Goal: Transaction & Acquisition: Book appointment/travel/reservation

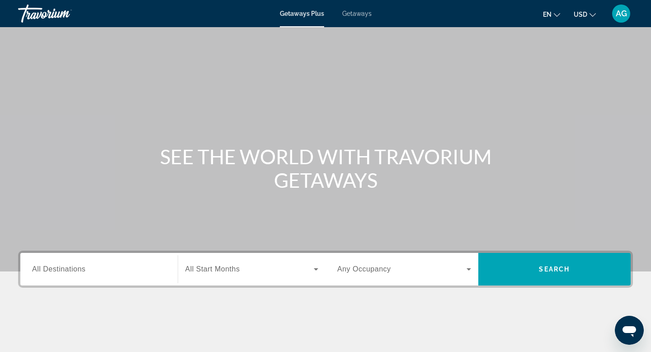
click at [359, 16] on span "Getaways" at bounding box center [356, 13] width 29 height 7
click at [81, 266] on span "All Destinations" at bounding box center [58, 269] width 53 height 8
click at [81, 266] on input "Destination All Destinations" at bounding box center [99, 269] width 134 height 11
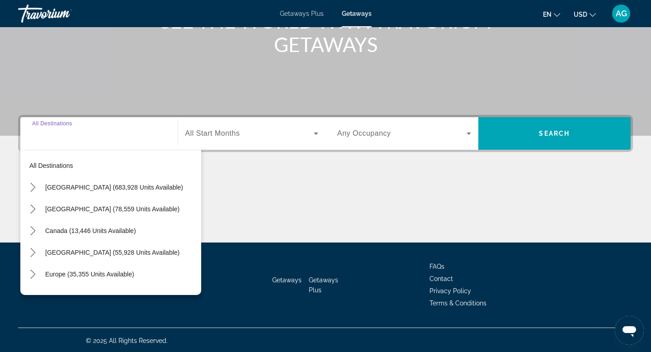
scroll to position [137, 0]
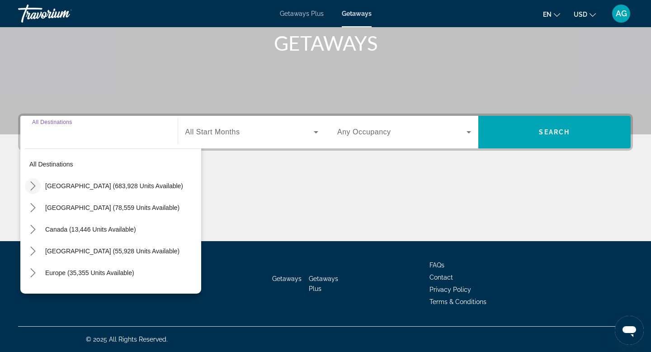
click at [33, 183] on icon "Toggle United States (683,928 units available) submenu" at bounding box center [32, 185] width 9 height 9
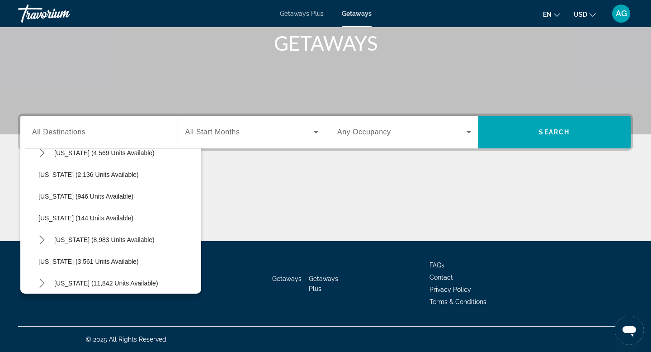
scroll to position [402, 0]
click at [87, 239] on span "Missouri (8,983 units available)" at bounding box center [104, 239] width 100 height 7
type input "**********"
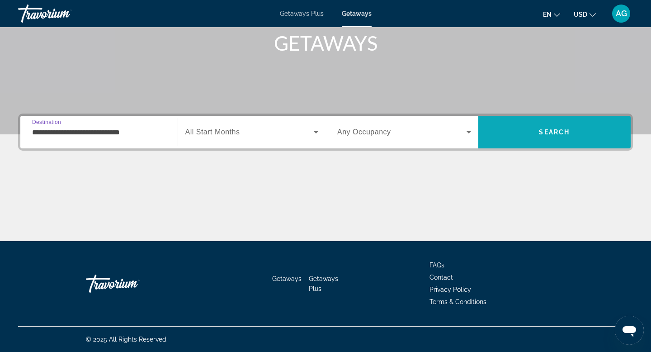
click at [522, 135] on span "Search" at bounding box center [554, 132] width 153 height 22
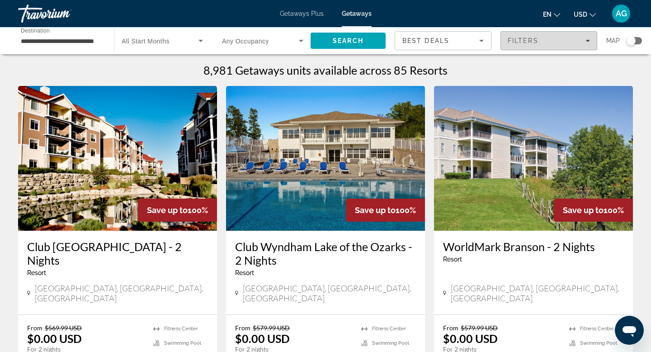
click at [586, 42] on icon "Filters" at bounding box center [588, 40] width 5 height 5
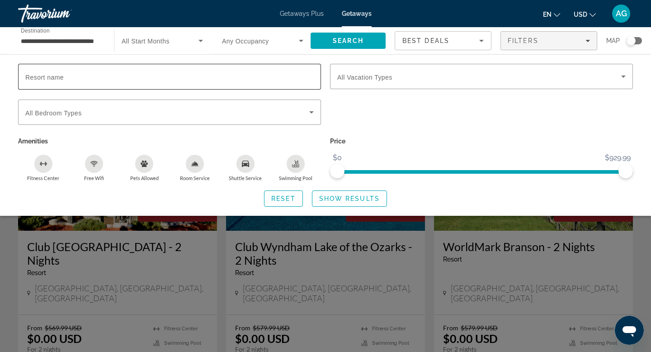
click at [156, 77] on input "Resort name" at bounding box center [169, 76] width 288 height 11
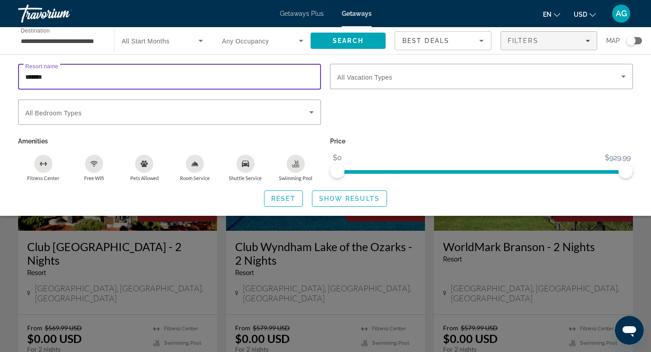
type input "*******"
click at [352, 200] on span "Show Results" at bounding box center [349, 198] width 61 height 7
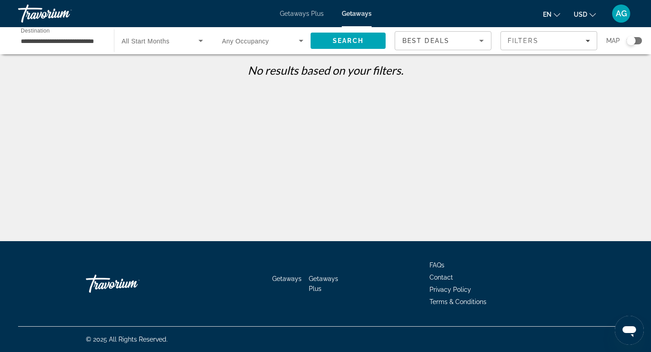
click at [67, 41] on input "**********" at bounding box center [61, 41] width 81 height 11
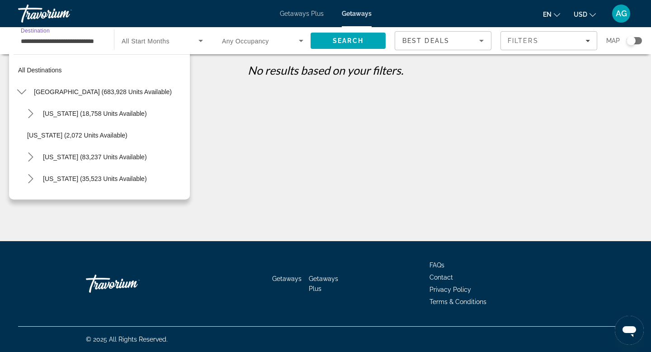
scroll to position [423, 0]
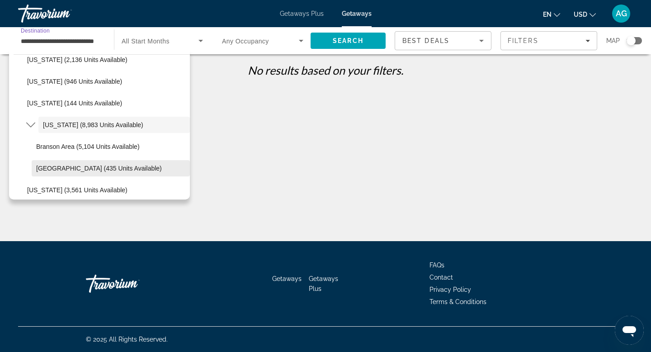
click at [69, 174] on span "Select destination: Lake of the Ozark (435 units available)" at bounding box center [111, 168] width 158 height 22
type input "**********"
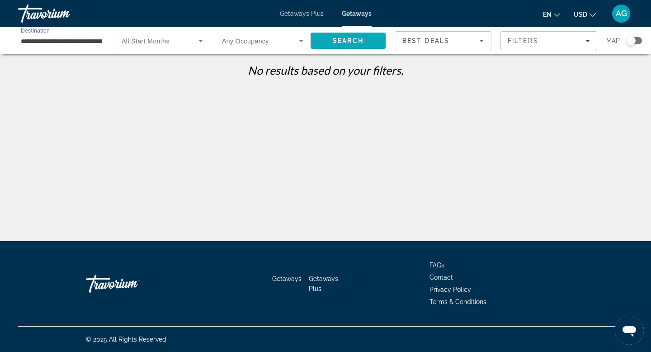
click at [349, 37] on span "Search" at bounding box center [348, 40] width 31 height 7
click at [46, 42] on input "**********" at bounding box center [61, 41] width 81 height 11
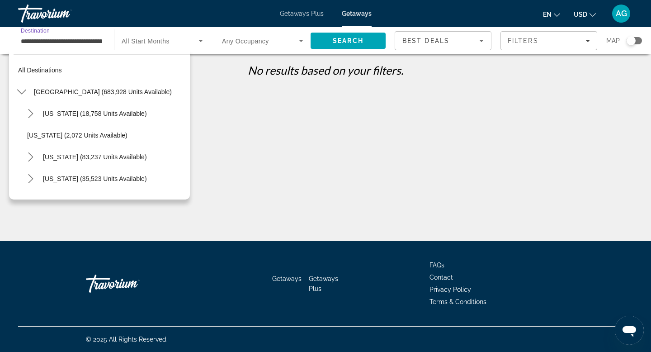
scroll to position [466, 0]
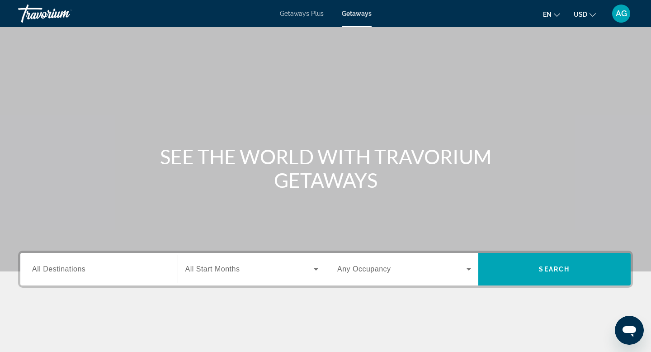
click at [112, 268] on input "Destination All Destinations" at bounding box center [99, 269] width 134 height 11
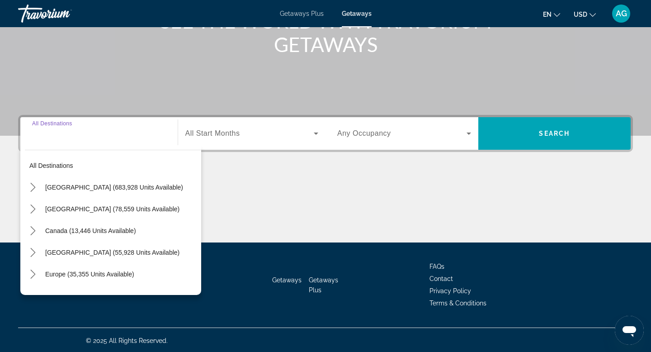
scroll to position [137, 0]
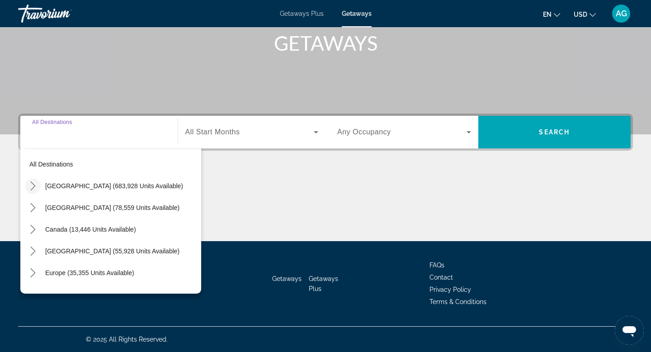
click at [34, 187] on icon "Toggle United States (683,928 units available) submenu" at bounding box center [32, 185] width 5 height 9
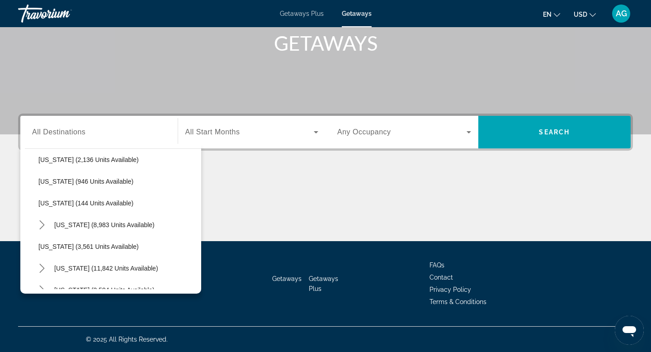
scroll to position [425, 0]
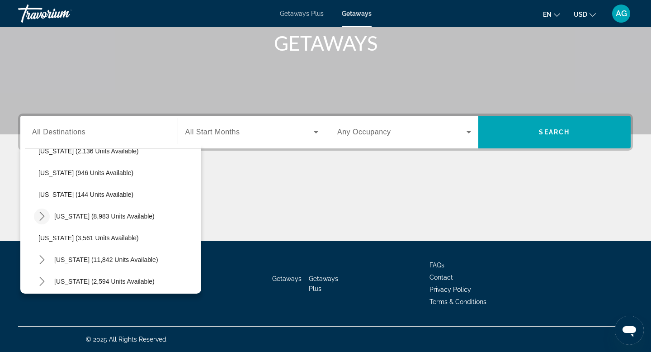
click at [45, 218] on icon "Toggle Missouri (8,983 units available) submenu" at bounding box center [42, 216] width 9 height 9
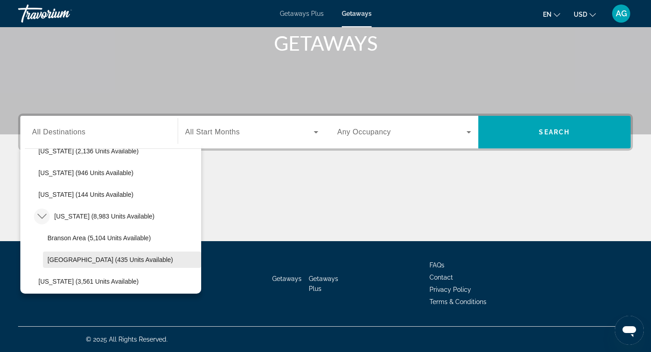
click at [57, 263] on span "Lake of the Ozark (435 units available)" at bounding box center [110, 259] width 126 height 7
type input "**********"
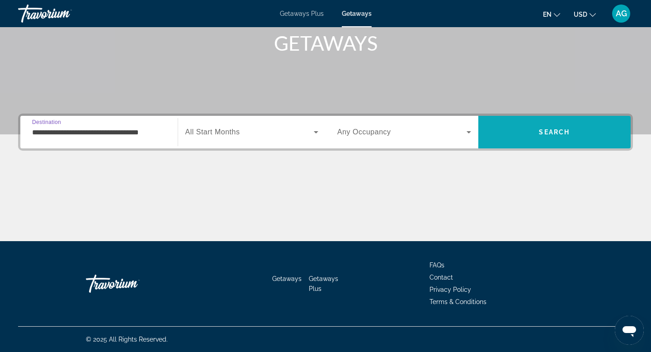
click at [545, 137] on span "Search" at bounding box center [554, 132] width 153 height 22
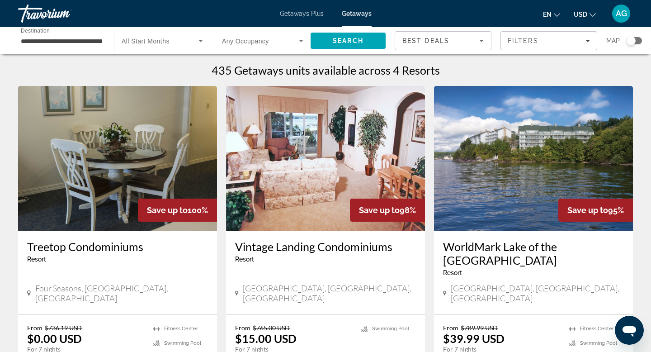
click at [511, 183] on img "Main content" at bounding box center [533, 158] width 199 height 145
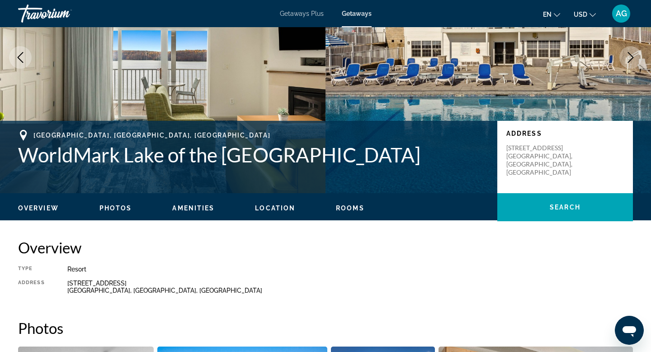
scroll to position [86, 0]
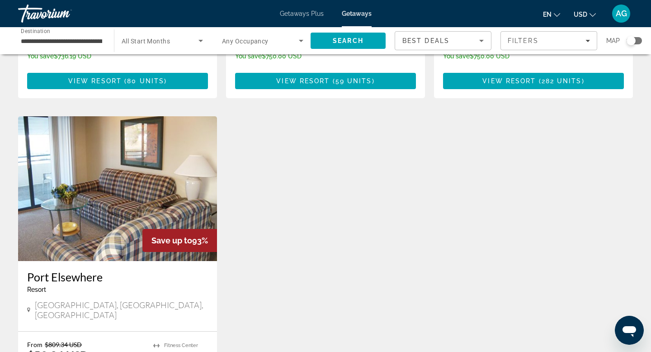
scroll to position [306, 0]
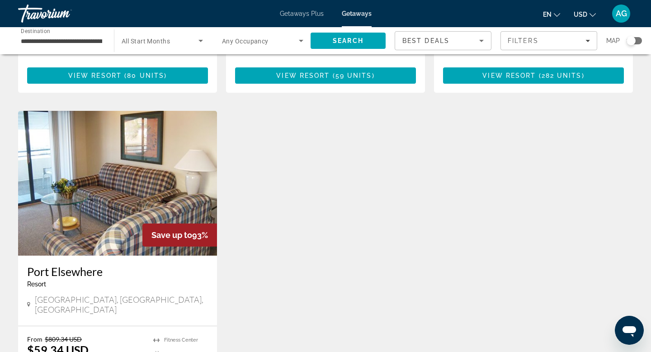
click at [113, 173] on img "Main content" at bounding box center [117, 183] width 199 height 145
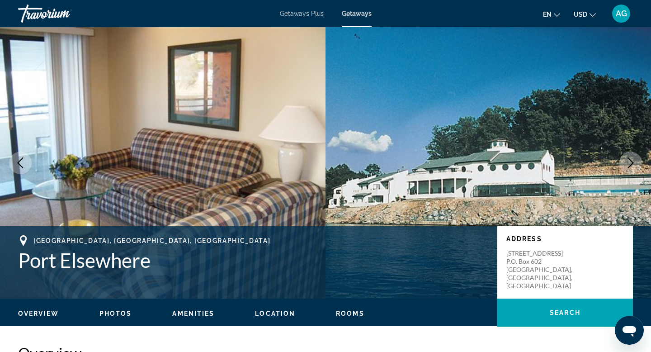
click at [632, 163] on icon "Next image" at bounding box center [631, 162] width 6 height 11
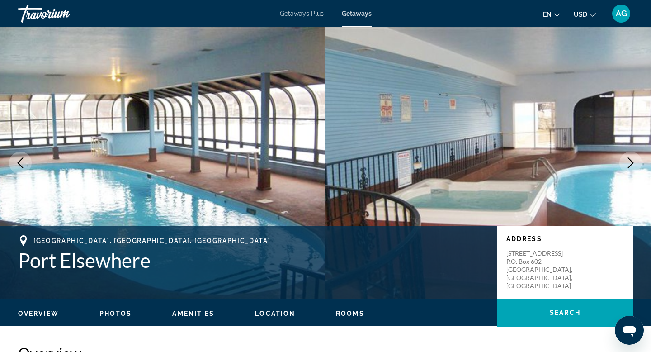
click at [632, 163] on icon "Next image" at bounding box center [631, 162] width 6 height 11
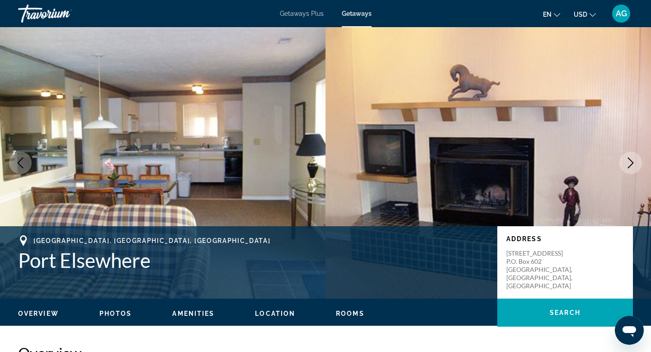
click at [632, 163] on icon "Next image" at bounding box center [631, 162] width 6 height 11
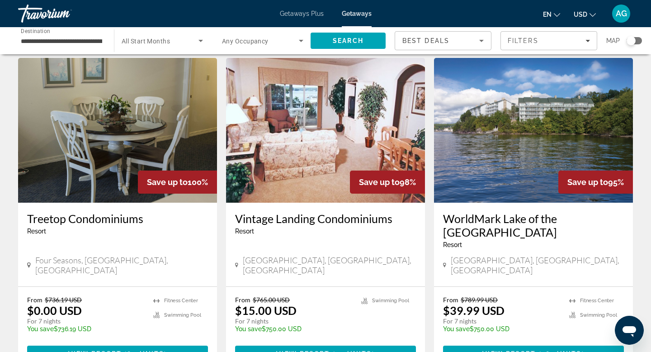
scroll to position [23, 0]
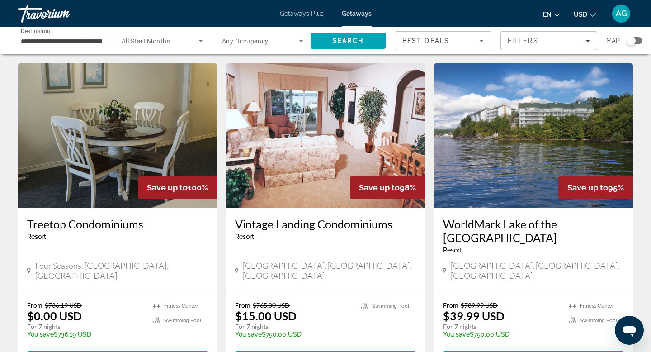
click at [79, 128] on img "Main content" at bounding box center [117, 135] width 199 height 145
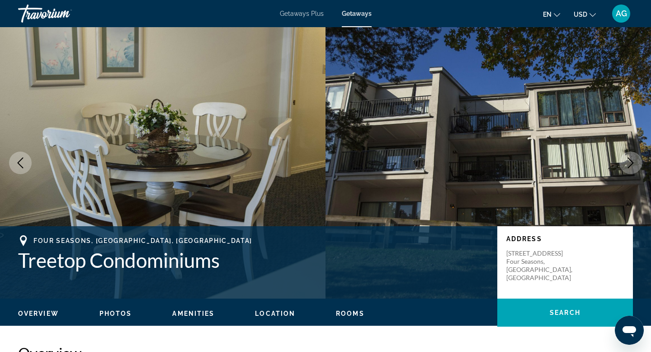
click at [633, 161] on icon "Next image" at bounding box center [630, 162] width 11 height 11
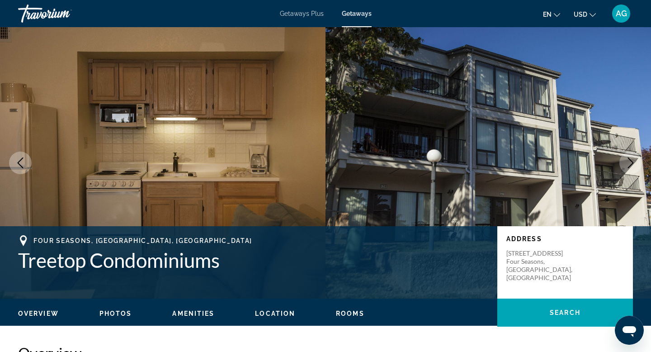
click at [633, 161] on icon "Next image" at bounding box center [630, 162] width 11 height 11
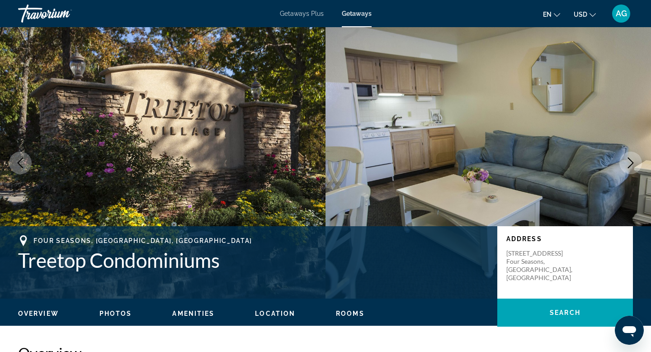
click at [633, 161] on icon "Next image" at bounding box center [630, 162] width 11 height 11
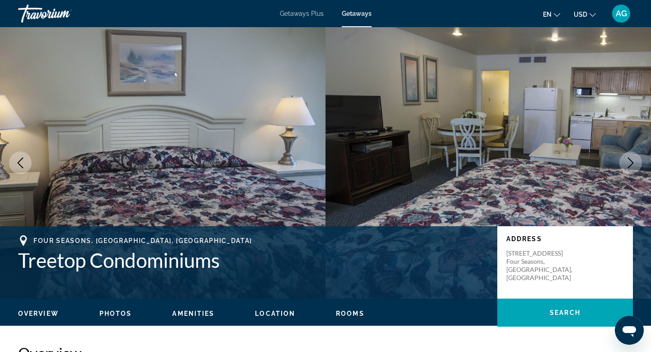
click at [633, 161] on icon "Next image" at bounding box center [630, 162] width 11 height 11
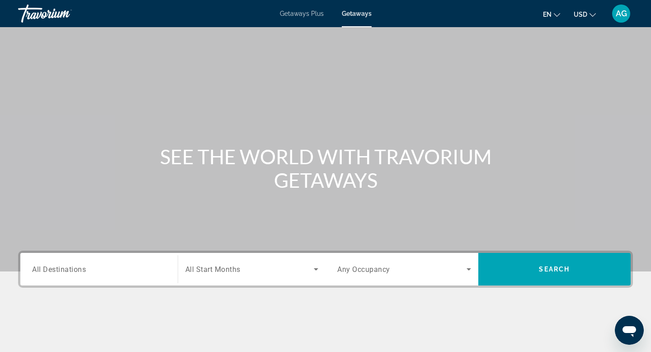
click at [103, 269] on input "Destination All Destinations" at bounding box center [99, 269] width 134 height 11
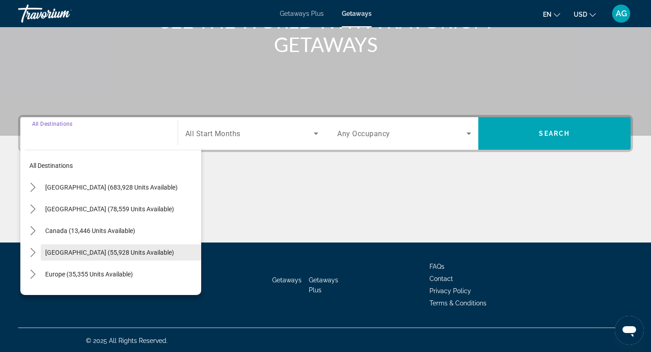
scroll to position [137, 0]
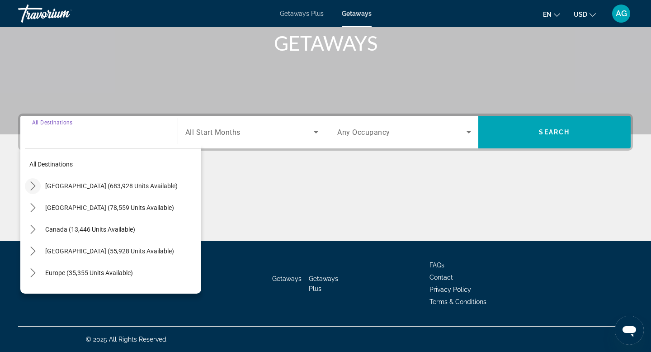
click at [34, 189] on icon "Toggle United States (683,928 units available) submenu" at bounding box center [32, 185] width 9 height 9
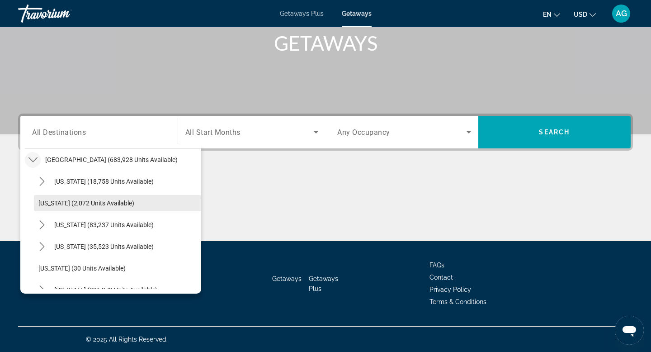
click at [57, 204] on span "Arkansas (2,072 units available)" at bounding box center [86, 202] width 96 height 7
type input "**********"
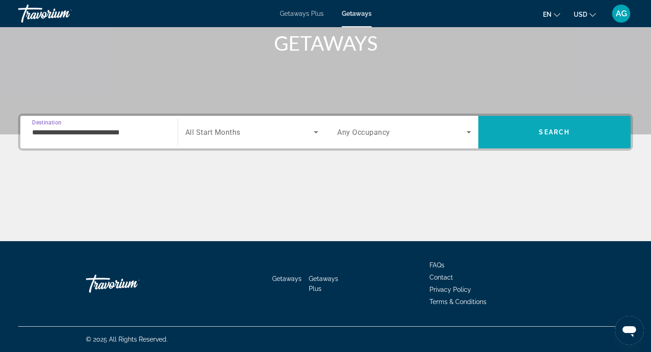
click at [581, 129] on span "Search" at bounding box center [554, 132] width 153 height 22
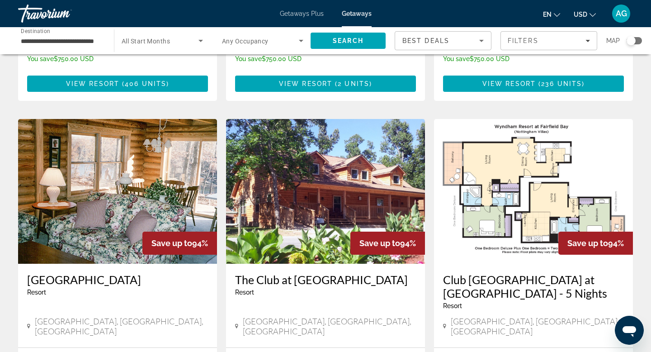
scroll to position [630, 0]
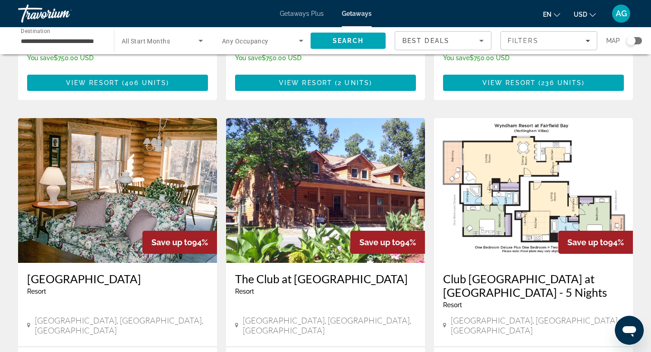
click at [291, 162] on img "Main content" at bounding box center [325, 190] width 199 height 145
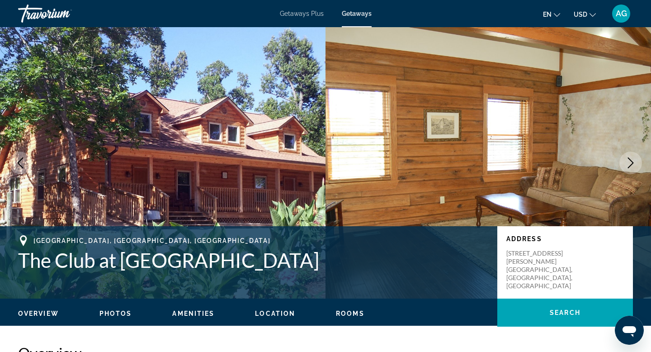
click at [633, 163] on icon "Next image" at bounding box center [630, 162] width 11 height 11
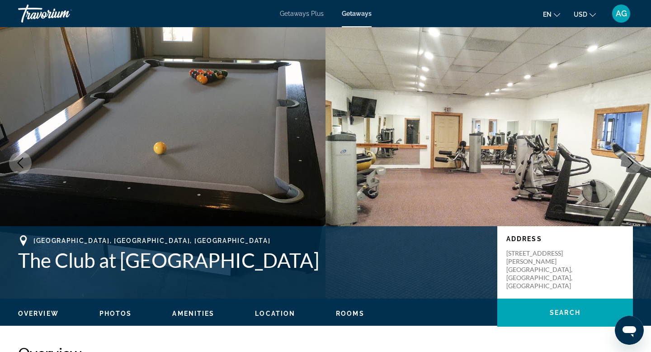
click at [633, 163] on icon "Next image" at bounding box center [630, 162] width 11 height 11
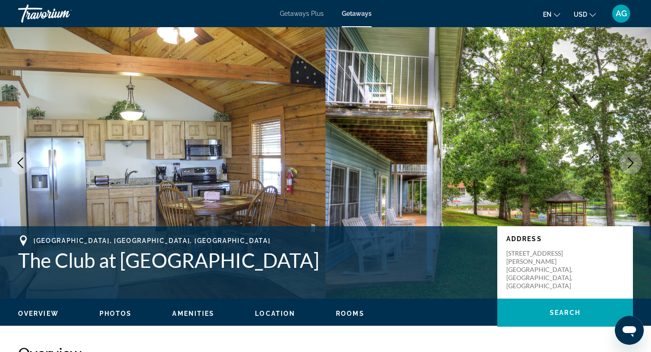
click at [633, 163] on icon "Next image" at bounding box center [630, 162] width 11 height 11
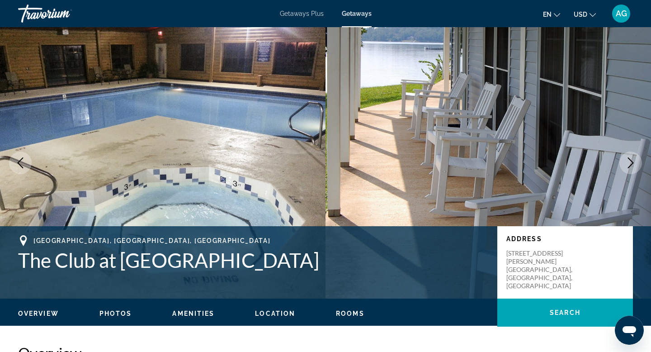
click at [633, 163] on icon "Next image" at bounding box center [630, 162] width 11 height 11
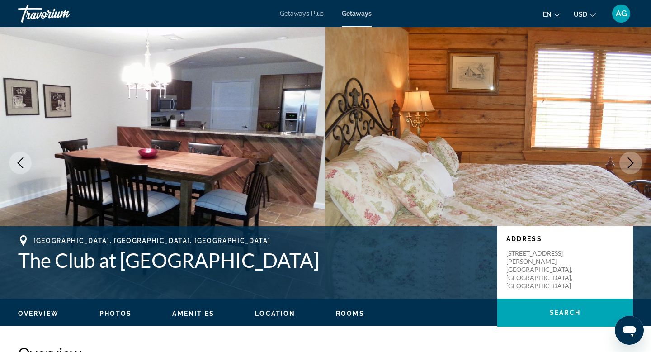
click at [633, 163] on icon "Next image" at bounding box center [630, 162] width 11 height 11
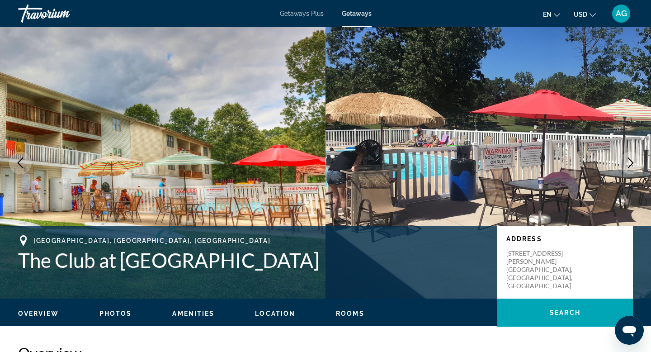
click at [633, 163] on icon "Next image" at bounding box center [630, 162] width 11 height 11
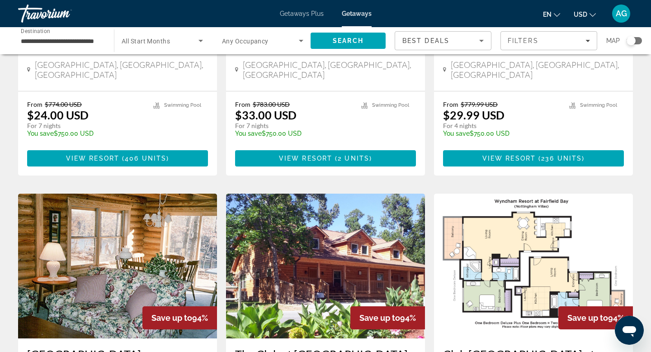
scroll to position [555, 0]
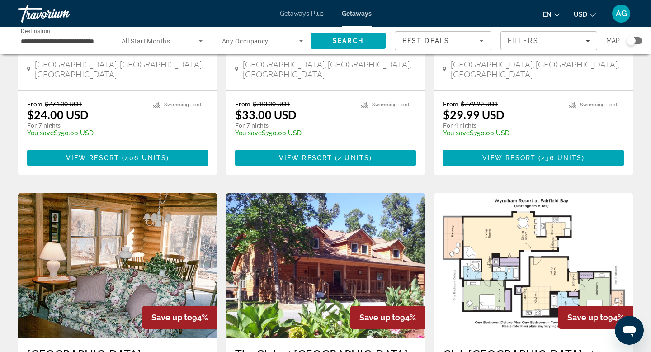
click at [160, 227] on img "Main content" at bounding box center [117, 265] width 199 height 145
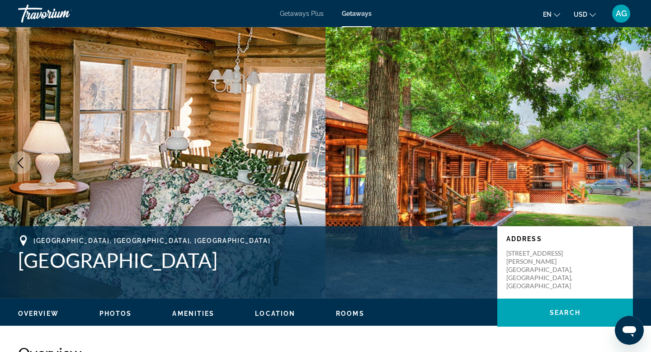
click at [631, 164] on icon "Next image" at bounding box center [631, 162] width 6 height 11
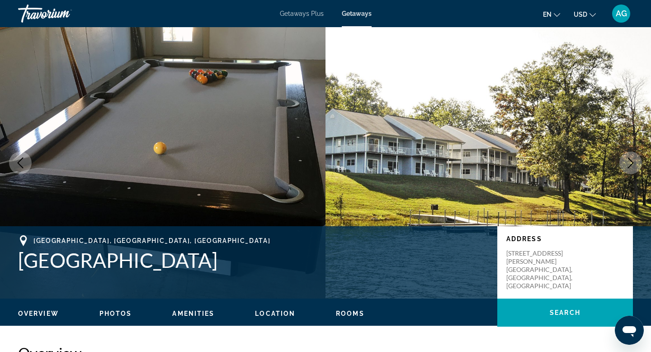
click at [631, 164] on icon "Next image" at bounding box center [631, 162] width 6 height 11
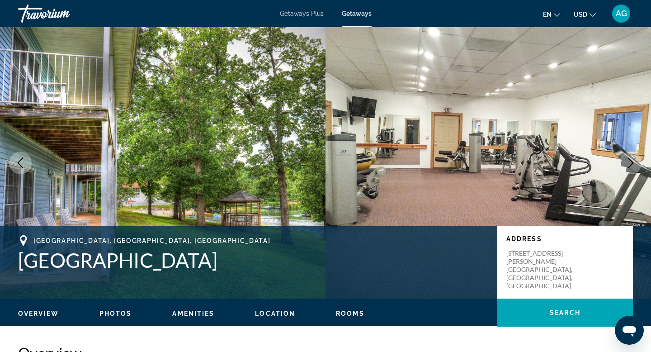
click at [631, 164] on icon "Next image" at bounding box center [631, 162] width 6 height 11
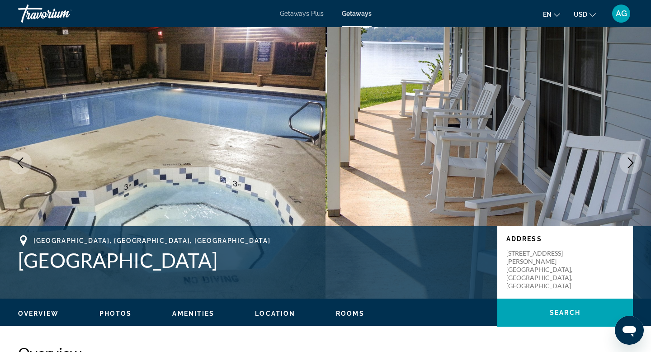
click at [631, 164] on icon "Next image" at bounding box center [631, 162] width 6 height 11
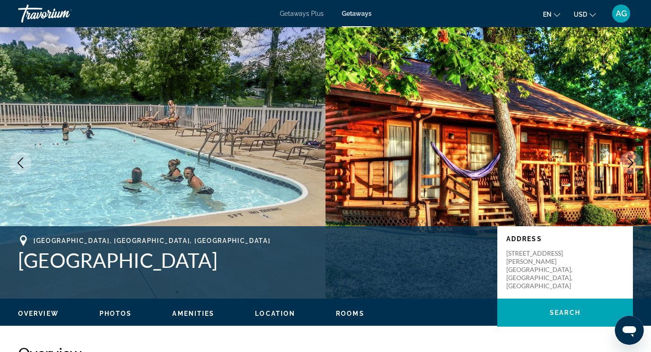
click at [631, 164] on icon "Next image" at bounding box center [631, 162] width 6 height 11
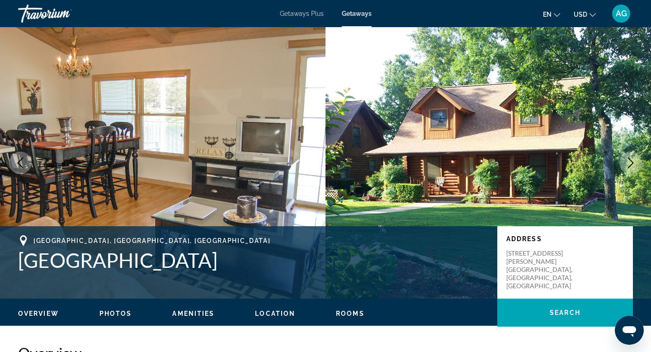
click at [631, 164] on icon "Next image" at bounding box center [631, 162] width 6 height 11
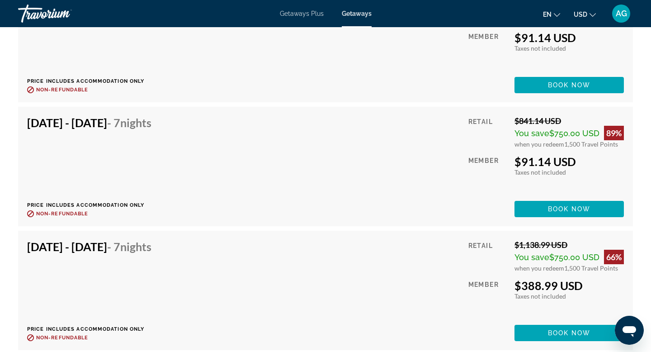
scroll to position [11480, 0]
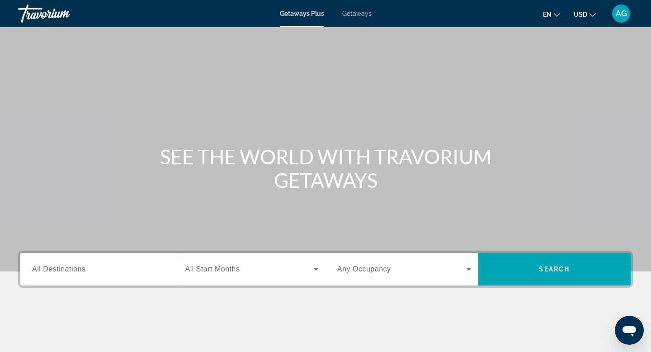
click at [70, 273] on span "All Destinations" at bounding box center [58, 269] width 53 height 8
click at [70, 273] on input "Destination All Destinations" at bounding box center [99, 269] width 134 height 11
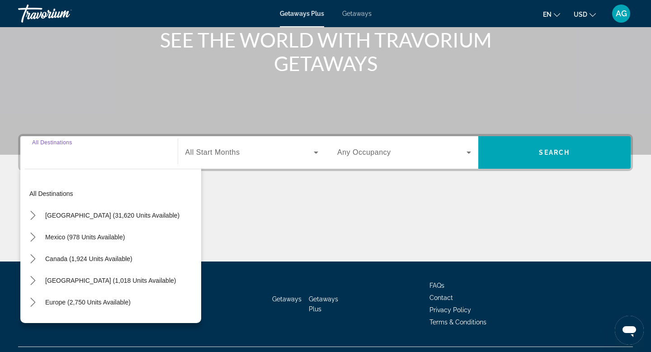
scroll to position [137, 0]
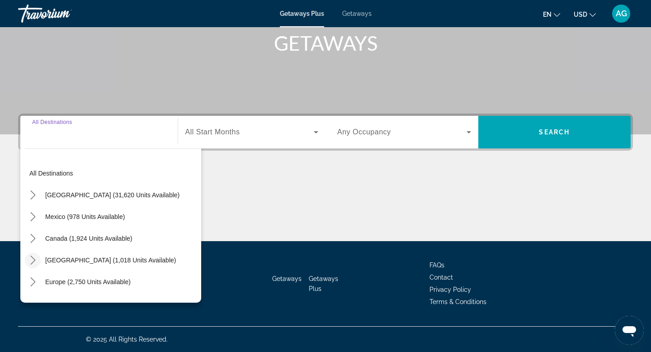
click at [39, 261] on mat-icon "Toggle Caribbean & Atlantic Islands (1,018 units available) submenu" at bounding box center [33, 260] width 16 height 16
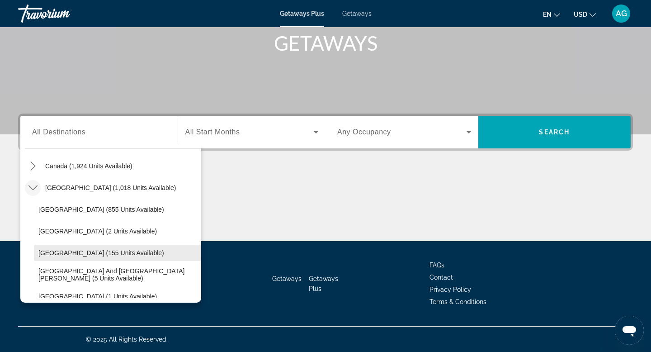
scroll to position [72, 0]
click at [361, 11] on span "Getaways" at bounding box center [356, 13] width 29 height 7
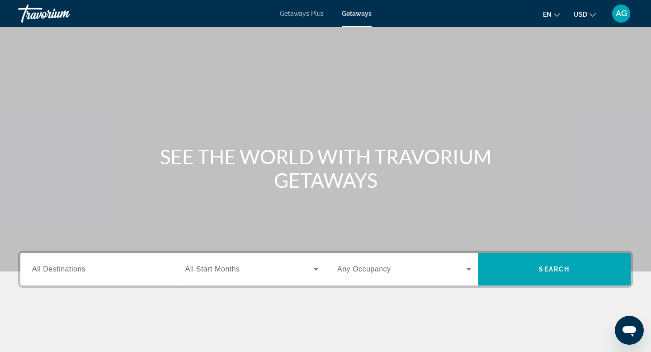
click at [63, 268] on span "All Destinations" at bounding box center [58, 269] width 53 height 8
click at [63, 268] on input "Destination All Destinations" at bounding box center [99, 269] width 134 height 11
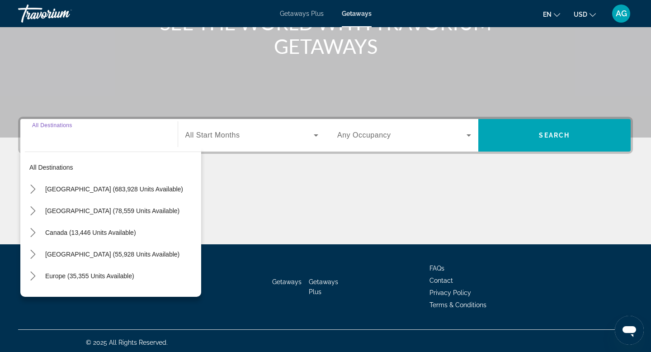
scroll to position [137, 0]
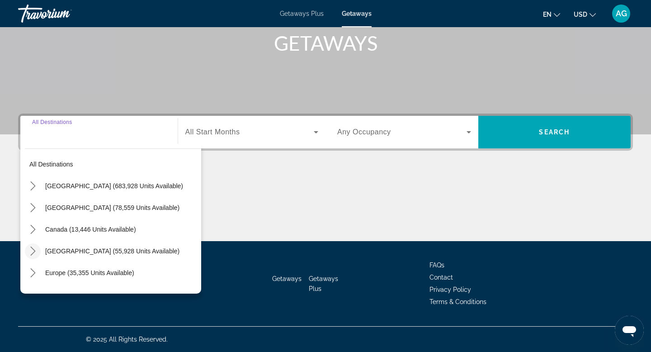
click at [35, 252] on icon "Toggle Caribbean & Atlantic Islands (55,928 units available) submenu" at bounding box center [32, 250] width 9 height 9
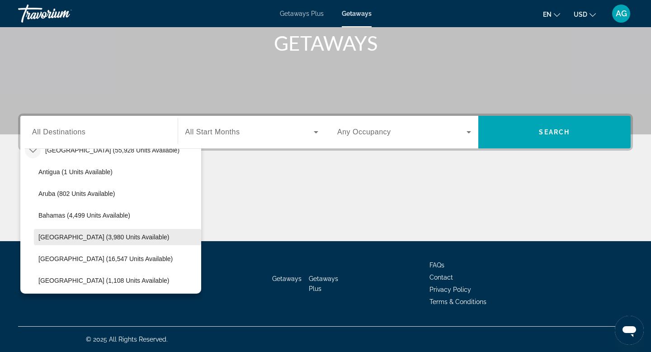
scroll to position [102, 0]
click at [109, 238] on span "Barbados (3,980 units available)" at bounding box center [103, 235] width 131 height 7
type input "**********"
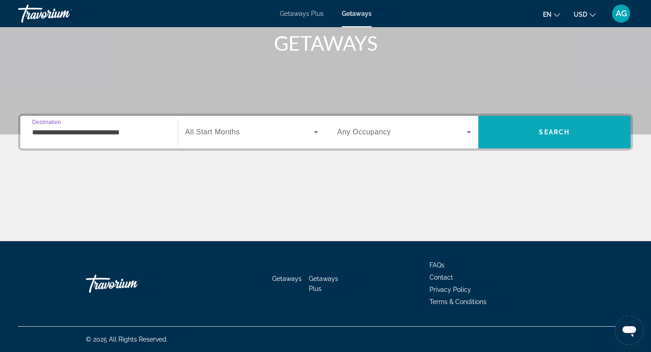
click at [523, 134] on span "Search" at bounding box center [554, 132] width 153 height 22
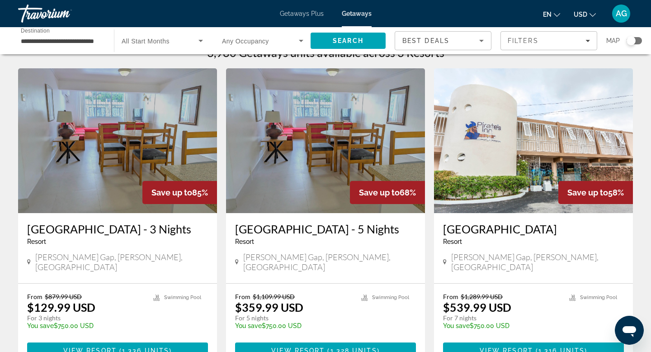
scroll to position [19, 0]
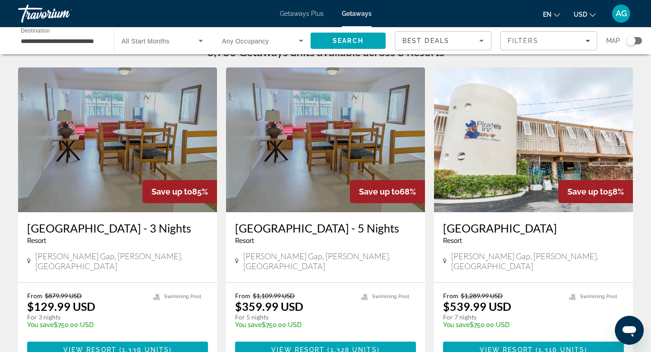
click at [118, 123] on img "Main content" at bounding box center [117, 139] width 199 height 145
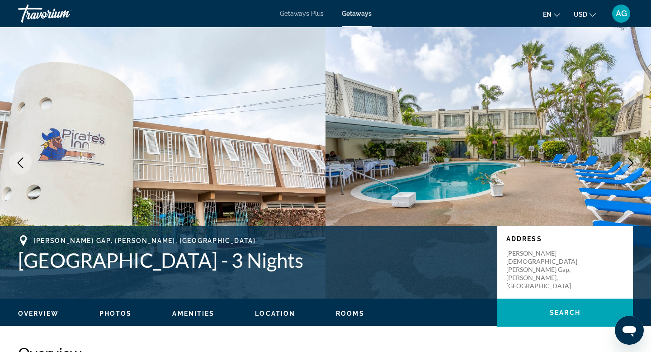
click at [633, 165] on icon "Next image" at bounding box center [630, 162] width 11 height 11
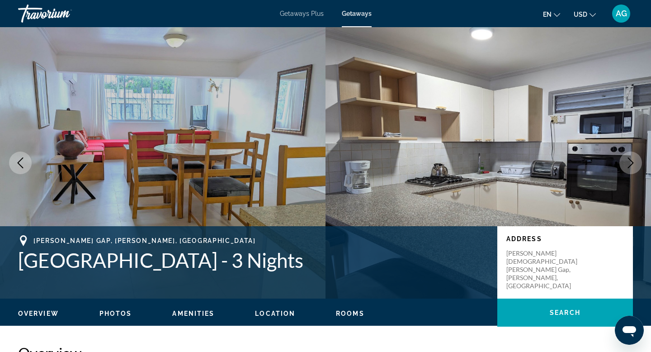
click at [633, 165] on icon "Next image" at bounding box center [630, 162] width 11 height 11
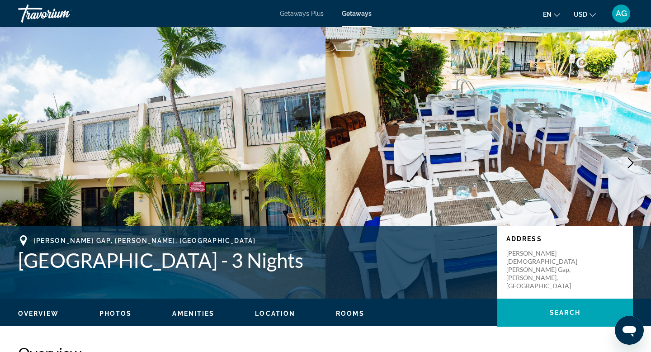
click at [633, 165] on icon "Next image" at bounding box center [630, 162] width 11 height 11
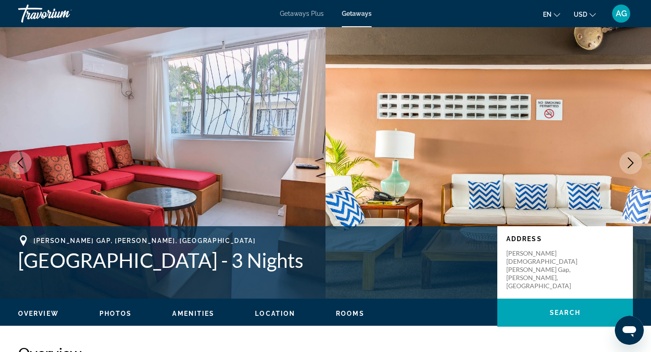
click at [633, 165] on icon "Next image" at bounding box center [630, 162] width 11 height 11
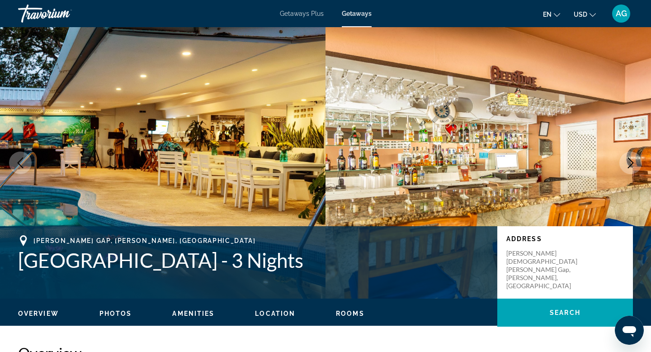
click at [633, 165] on icon "Next image" at bounding box center [630, 162] width 11 height 11
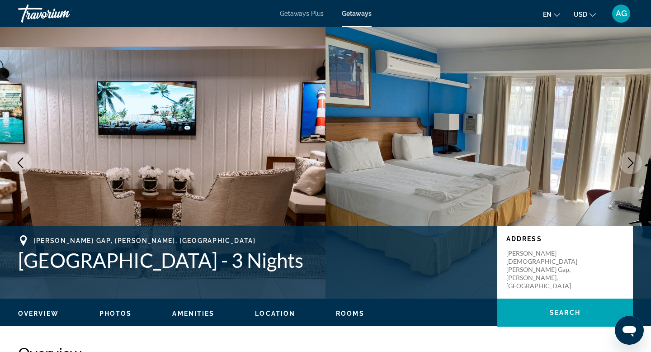
click at [28, 166] on button "Previous image" at bounding box center [20, 162] width 23 height 23
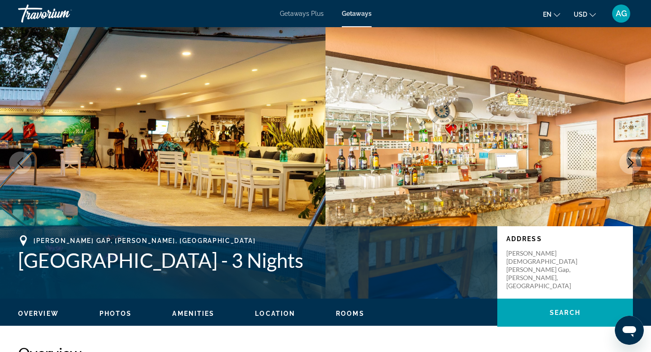
click at [28, 166] on button "Previous image" at bounding box center [20, 162] width 23 height 23
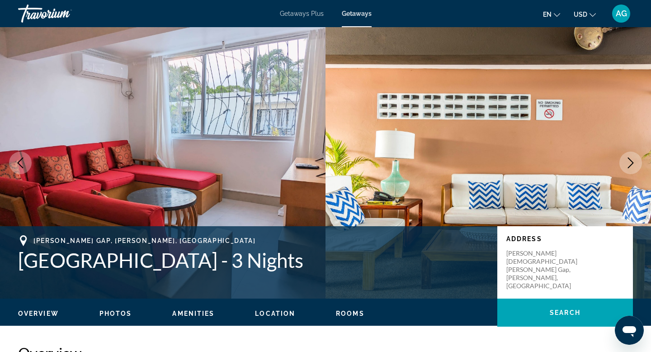
click at [625, 163] on icon "Next image" at bounding box center [630, 162] width 11 height 11
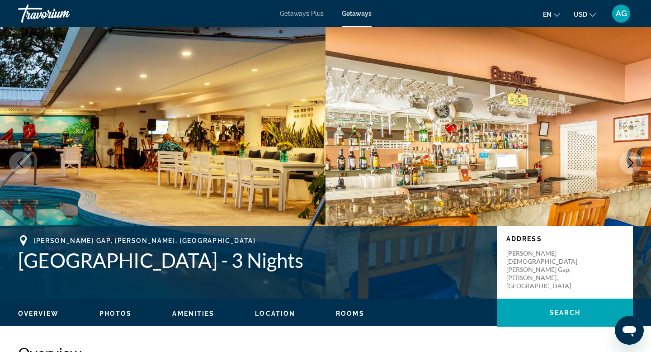
click at [628, 158] on icon "Next image" at bounding box center [631, 162] width 6 height 11
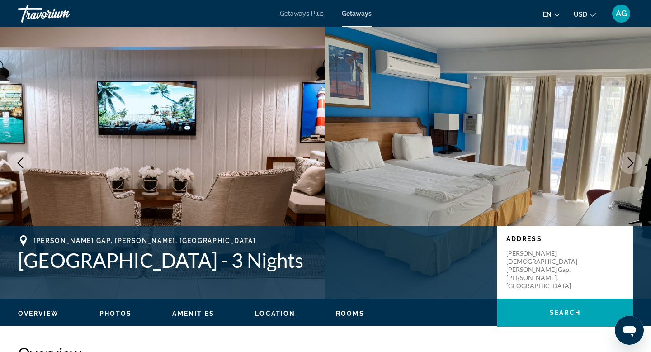
click at [628, 158] on icon "Next image" at bounding box center [631, 162] width 6 height 11
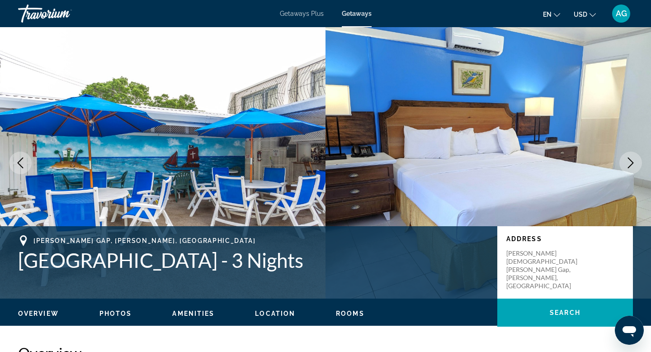
click at [628, 158] on icon "Next image" at bounding box center [631, 162] width 6 height 11
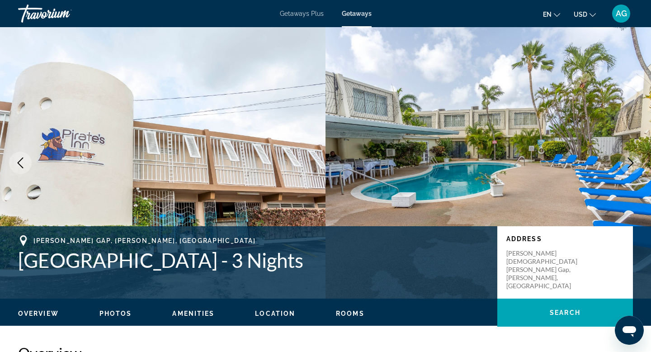
click at [628, 158] on icon "Next image" at bounding box center [631, 162] width 6 height 11
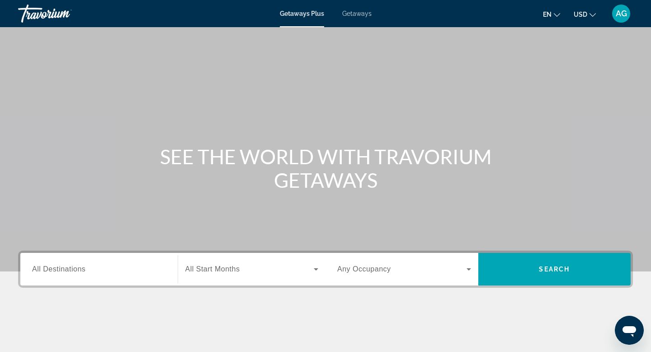
click at [83, 270] on span "All Destinations" at bounding box center [58, 269] width 53 height 8
click at [83, 270] on input "Destination All Destinations" at bounding box center [99, 269] width 134 height 11
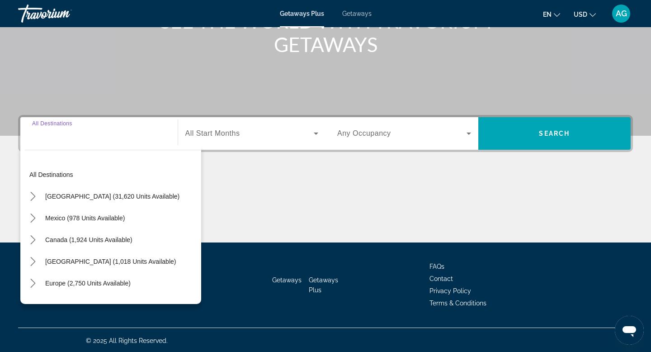
scroll to position [137, 0]
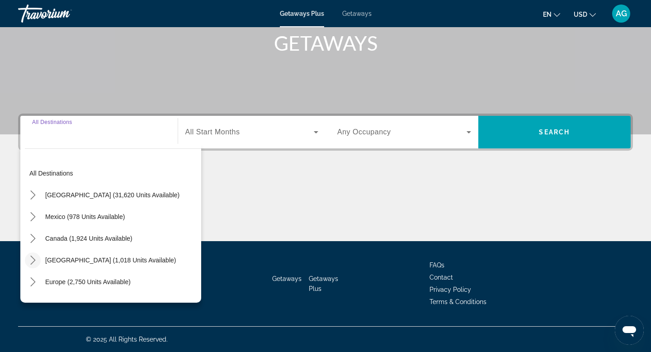
click at [35, 261] on icon "Toggle Caribbean & Atlantic Islands (1,018 units available) submenu" at bounding box center [32, 259] width 9 height 9
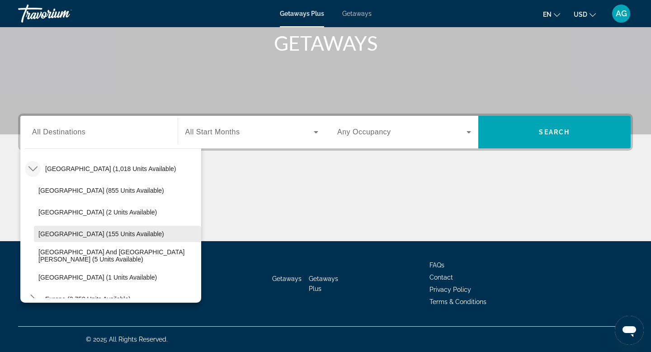
scroll to position [95, 0]
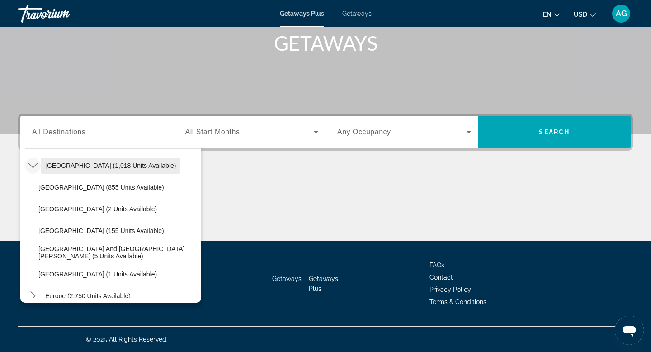
click at [130, 167] on span "[GEOGRAPHIC_DATA] (1,018 units available)" at bounding box center [110, 165] width 131 height 7
type input "**********"
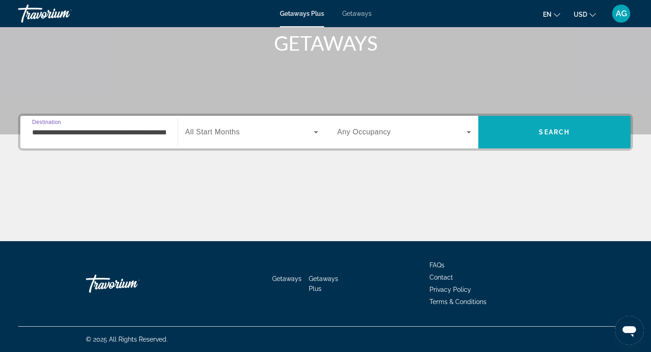
click at [538, 128] on span "Search" at bounding box center [554, 132] width 153 height 22
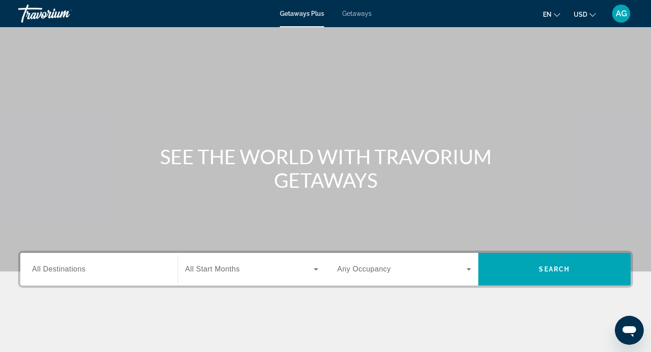
click at [101, 270] on input "Destination All Destinations" at bounding box center [99, 269] width 134 height 11
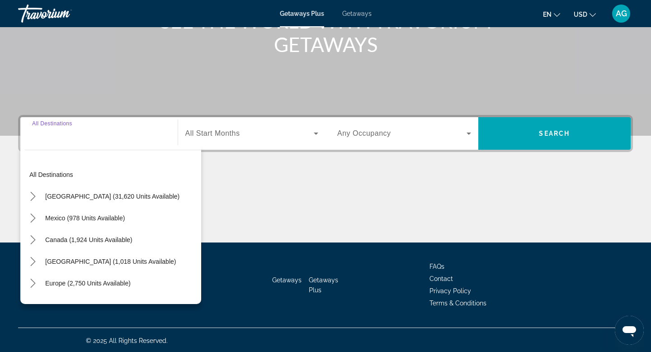
scroll to position [137, 0]
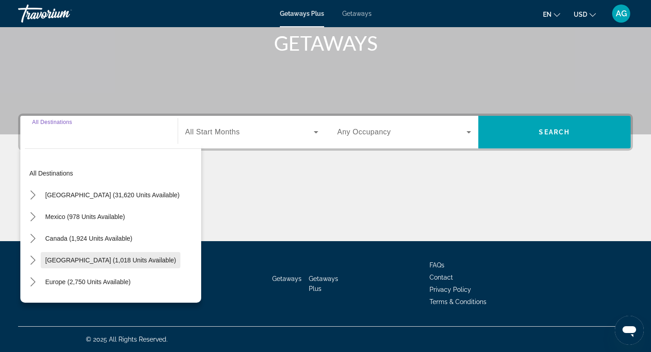
click at [55, 261] on span "[GEOGRAPHIC_DATA] (1,018 units available)" at bounding box center [110, 259] width 131 height 7
type input "**********"
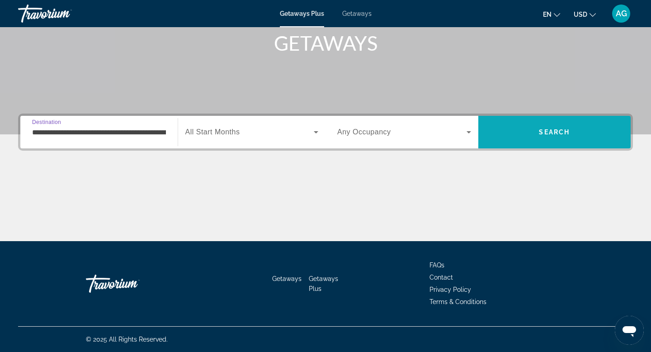
click at [527, 131] on span "Search" at bounding box center [554, 132] width 153 height 22
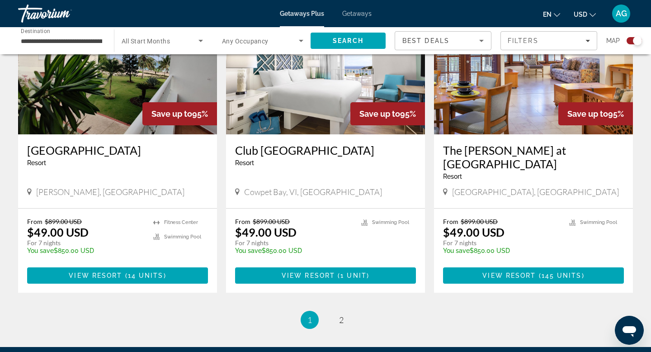
scroll to position [1328, 0]
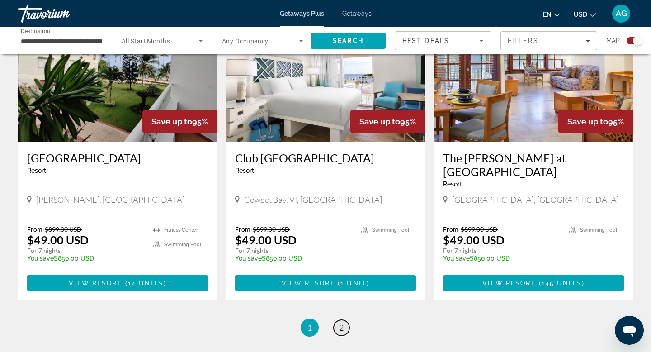
click at [342, 322] on span "2" at bounding box center [341, 327] width 5 height 10
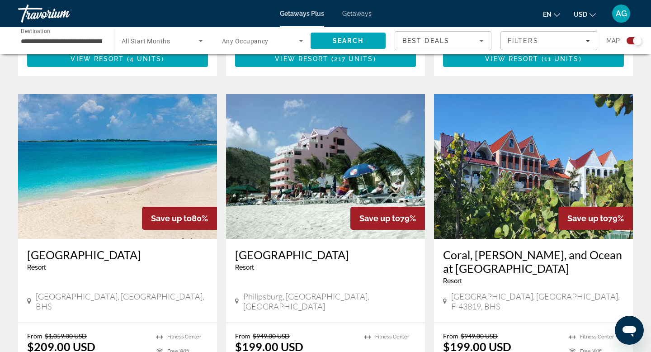
scroll to position [925, 0]
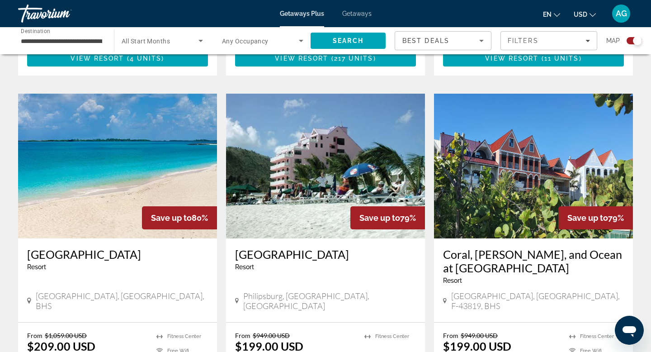
click at [145, 129] on img "Main content" at bounding box center [117, 166] width 199 height 145
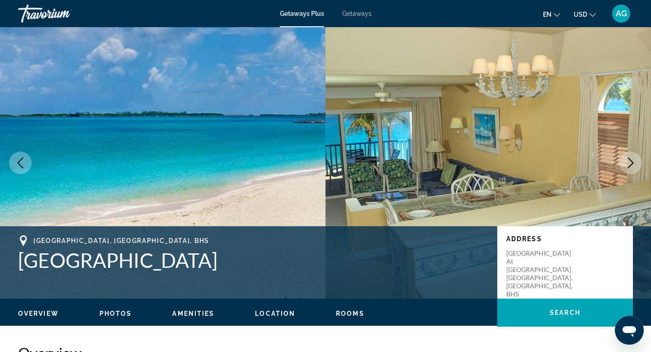
click at [631, 158] on icon "Next image" at bounding box center [630, 162] width 11 height 11
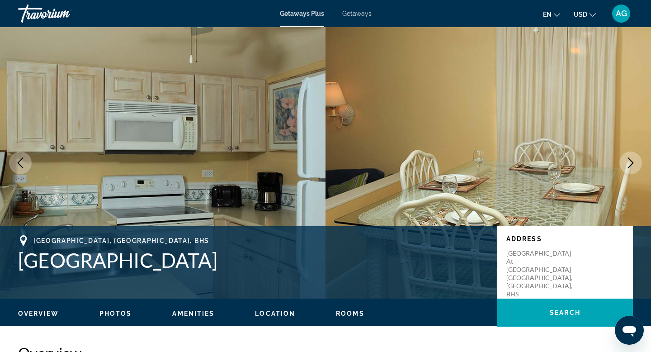
click at [631, 158] on icon "Next image" at bounding box center [630, 162] width 11 height 11
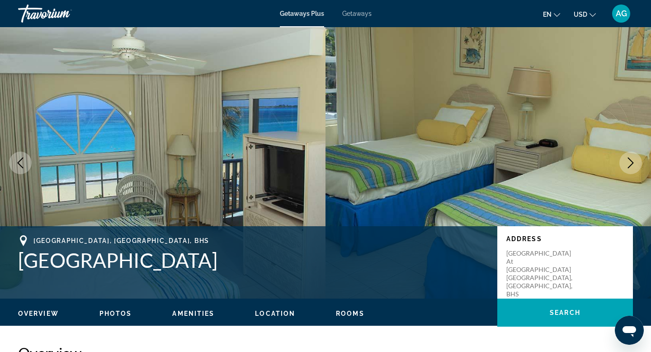
click at [631, 158] on icon "Next image" at bounding box center [630, 162] width 11 height 11
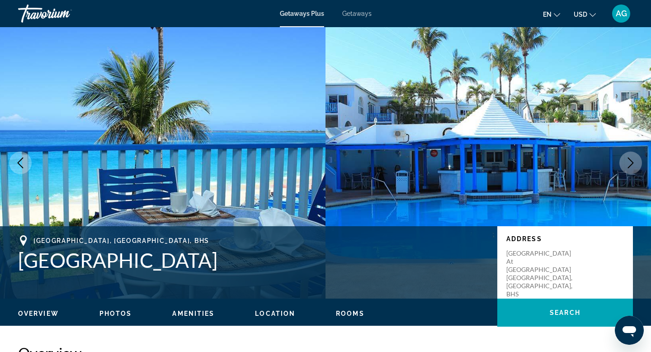
click at [631, 158] on icon "Next image" at bounding box center [630, 162] width 11 height 11
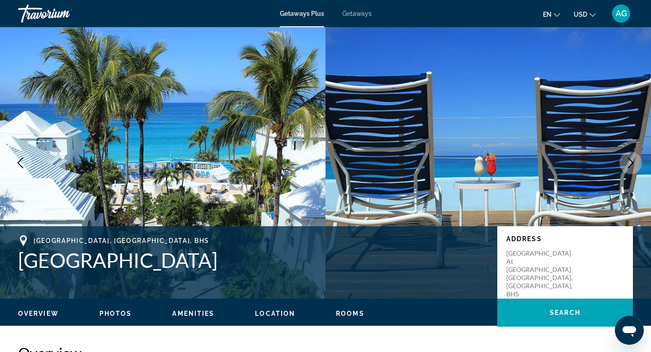
click at [631, 158] on icon "Next image" at bounding box center [630, 162] width 11 height 11
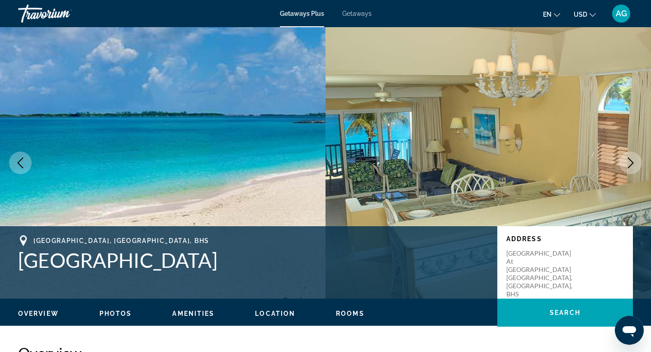
click at [631, 158] on icon "Next image" at bounding box center [630, 162] width 11 height 11
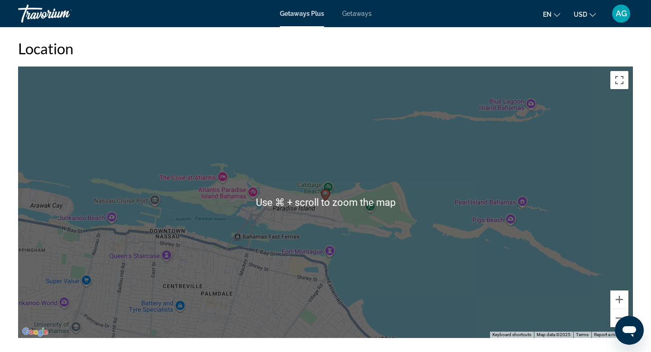
scroll to position [1103, 0]
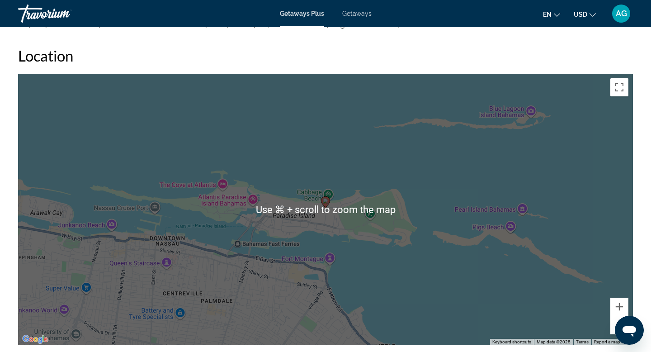
click at [350, 55] on h2 "Location" at bounding box center [325, 56] width 615 height 18
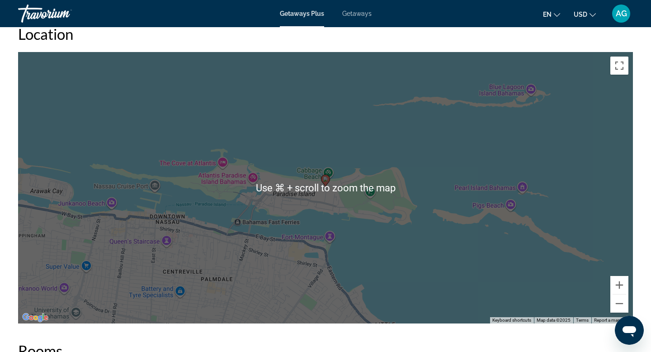
scroll to position [1128, 0]
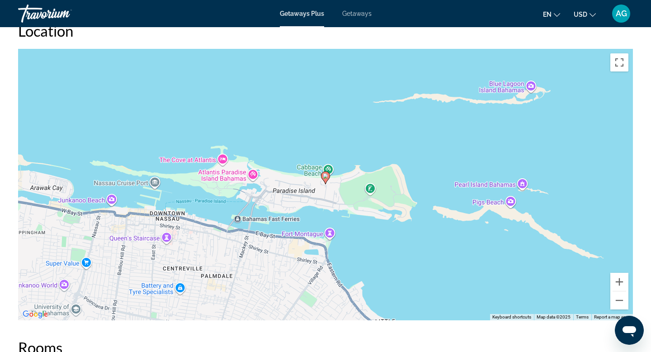
click at [356, 43] on div "Location ← Move left → Move right ↑ Move up ↓ Move down + Zoom in - Zoom out Ho…" at bounding box center [325, 171] width 615 height 298
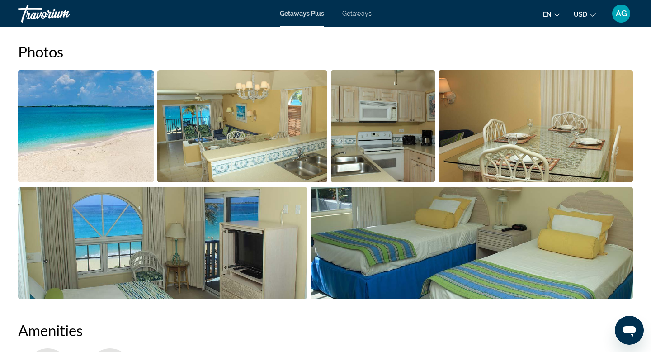
scroll to position [422, 0]
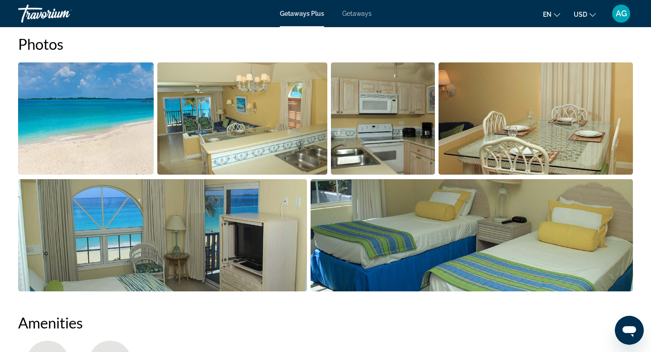
click at [119, 147] on img "Open full-screen image slider" at bounding box center [86, 118] width 136 height 112
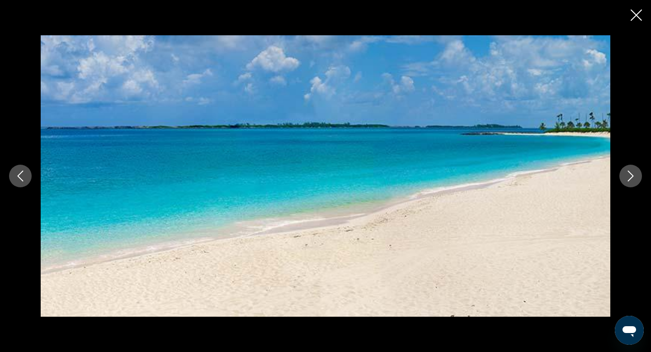
click at [630, 178] on icon "Next image" at bounding box center [631, 175] width 6 height 11
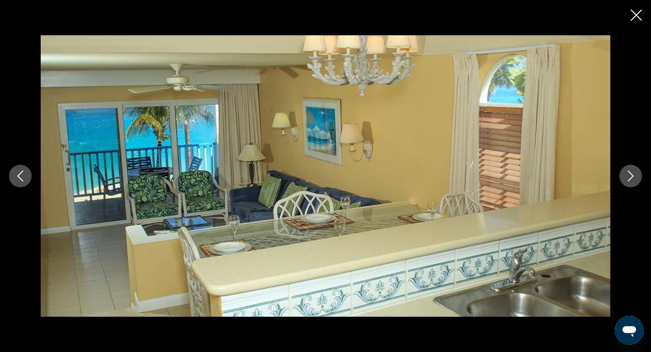
click at [630, 178] on icon "Next image" at bounding box center [631, 175] width 6 height 11
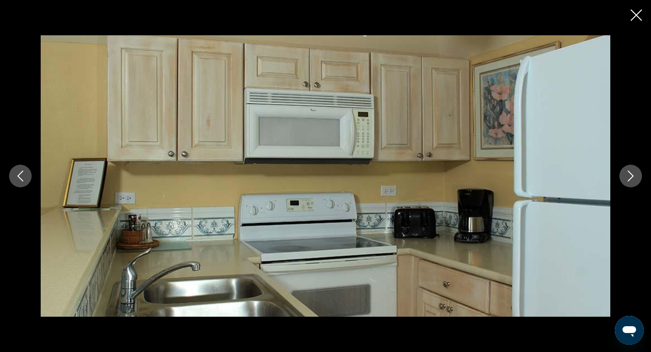
click at [630, 178] on icon "Next image" at bounding box center [631, 175] width 6 height 11
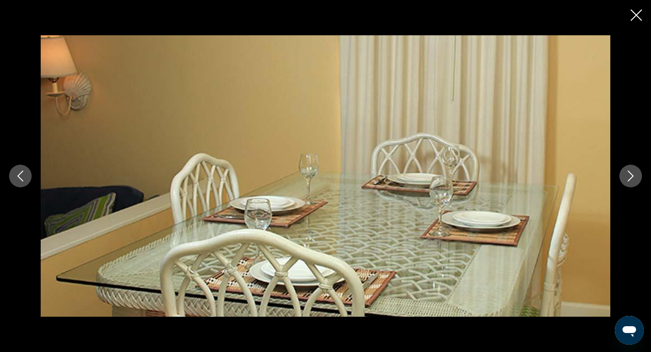
click at [630, 178] on icon "Next image" at bounding box center [631, 175] width 6 height 11
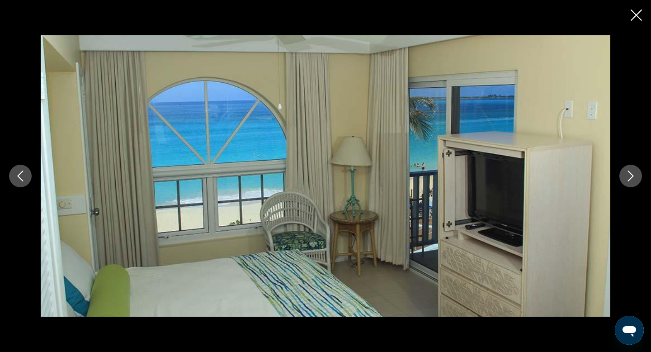
click at [630, 178] on icon "Next image" at bounding box center [631, 175] width 6 height 11
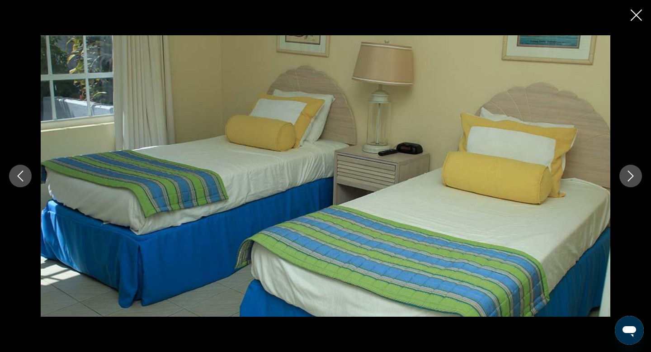
click at [630, 178] on icon "Next image" at bounding box center [631, 175] width 6 height 11
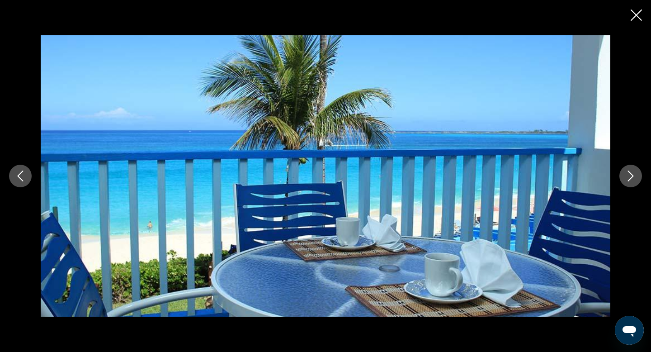
click at [630, 178] on icon "Next image" at bounding box center [631, 175] width 6 height 11
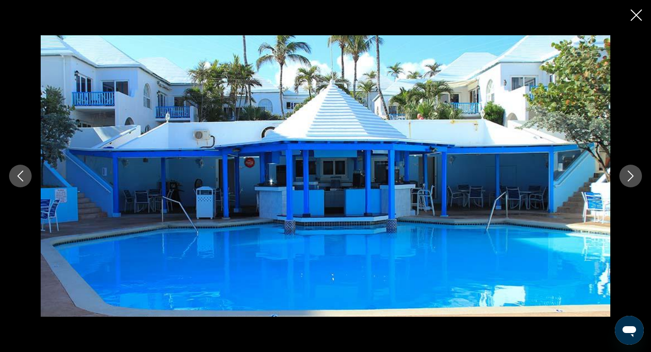
click at [630, 178] on icon "Next image" at bounding box center [631, 175] width 6 height 11
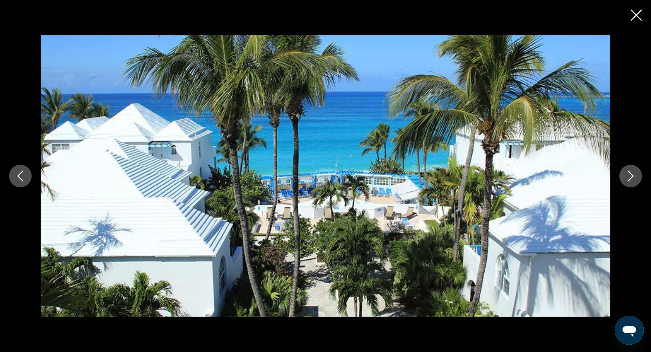
click at [18, 177] on icon "Previous image" at bounding box center [20, 175] width 11 height 11
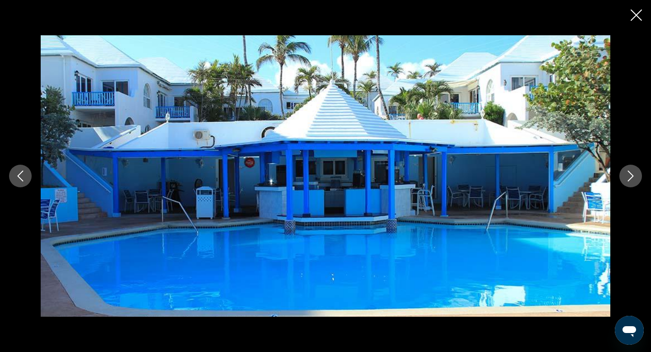
click at [634, 178] on icon "Next image" at bounding box center [630, 175] width 11 height 11
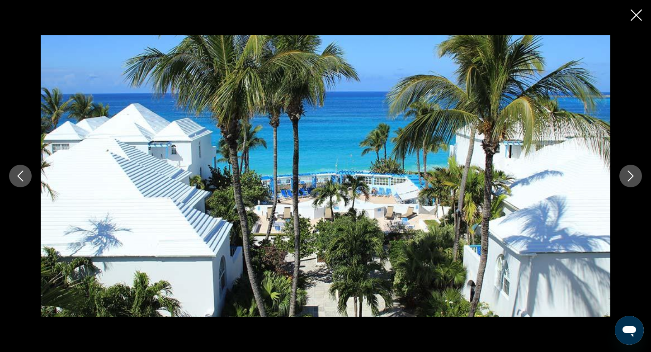
click at [634, 178] on icon "Next image" at bounding box center [630, 175] width 11 height 11
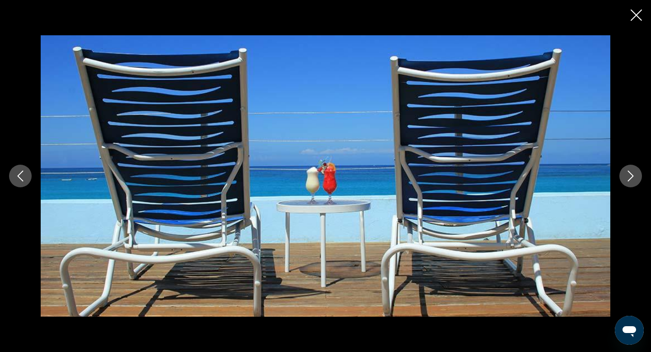
click at [634, 178] on icon "Next image" at bounding box center [630, 175] width 11 height 11
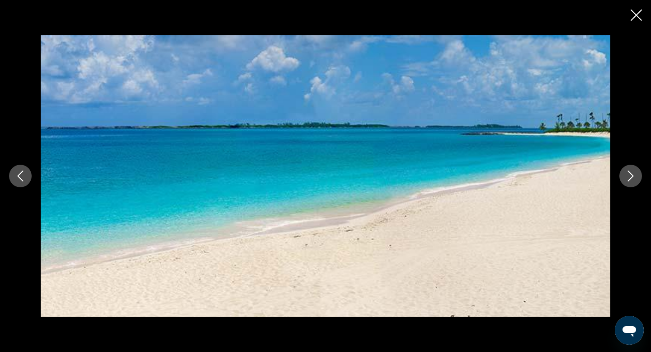
click at [634, 178] on icon "Next image" at bounding box center [630, 175] width 11 height 11
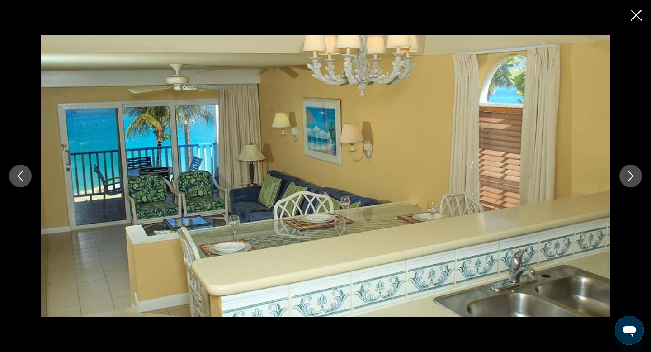
click at [634, 178] on icon "Next image" at bounding box center [630, 175] width 11 height 11
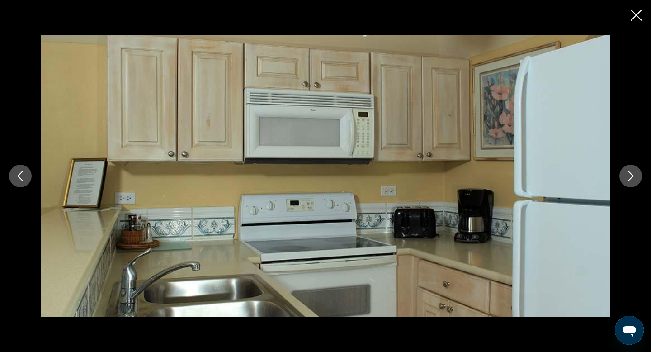
click at [637, 15] on icon "Close slideshow" at bounding box center [636, 14] width 11 height 11
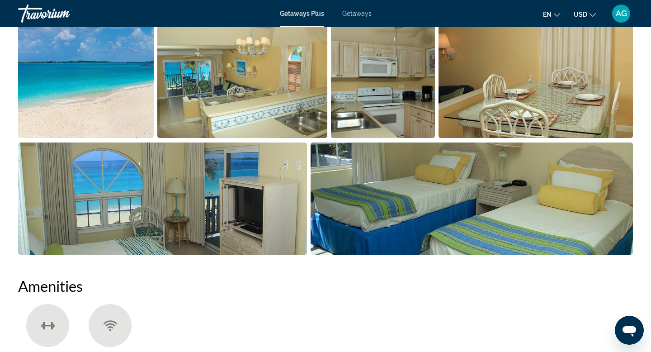
scroll to position [441, 0]
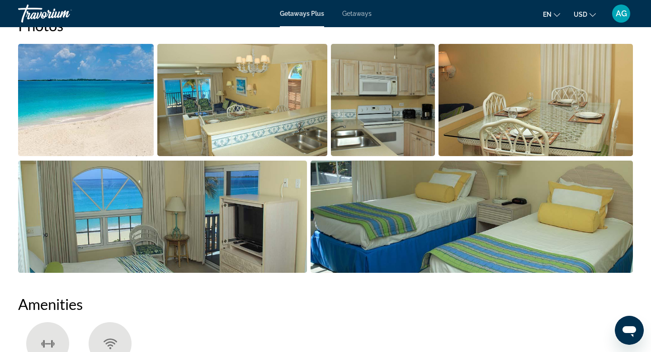
click at [259, 112] on img "Open full-screen image slider" at bounding box center [242, 100] width 170 height 112
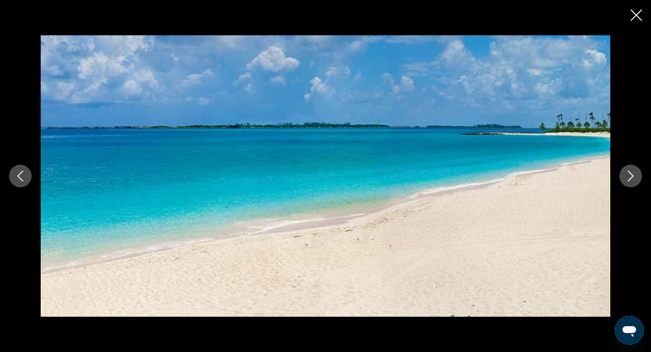
click at [640, 14] on icon "Close slideshow" at bounding box center [636, 14] width 11 height 11
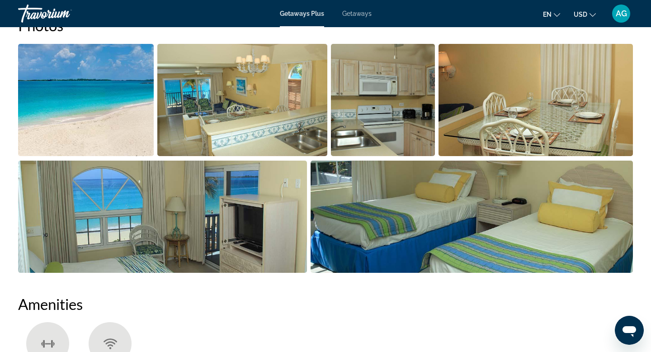
click at [104, 227] on img "Open full-screen image slider" at bounding box center [162, 217] width 289 height 112
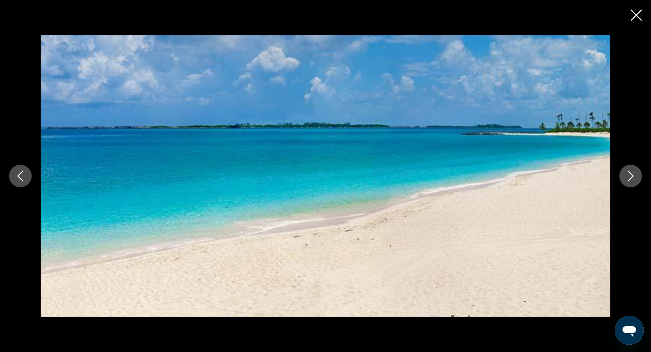
click at [626, 178] on icon "Next image" at bounding box center [630, 175] width 11 height 11
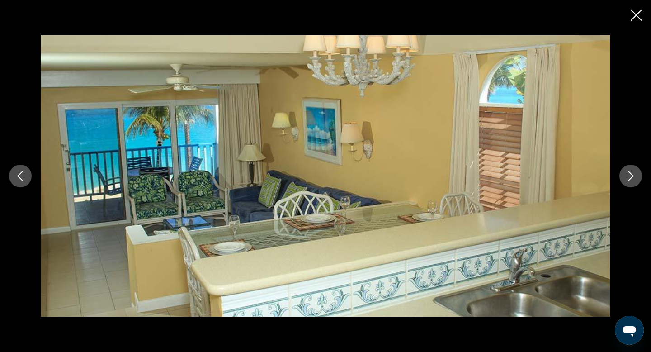
click at [626, 178] on icon "Next image" at bounding box center [630, 175] width 11 height 11
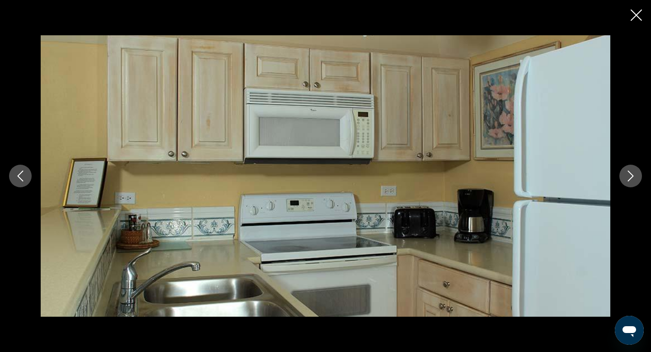
click at [626, 178] on icon "Next image" at bounding box center [630, 175] width 11 height 11
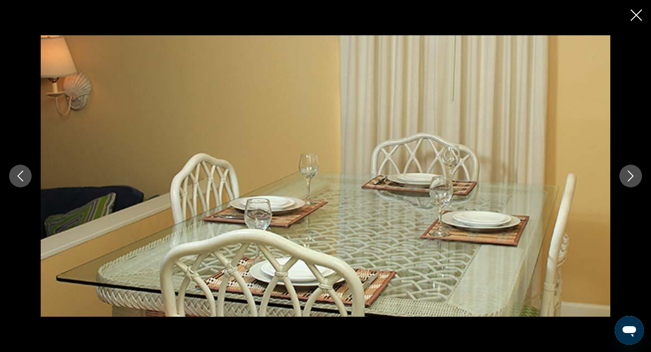
click at [626, 178] on icon "Next image" at bounding box center [630, 175] width 11 height 11
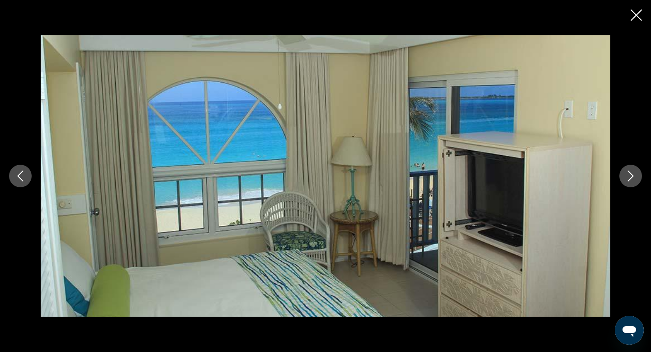
click at [626, 178] on icon "Next image" at bounding box center [630, 175] width 11 height 11
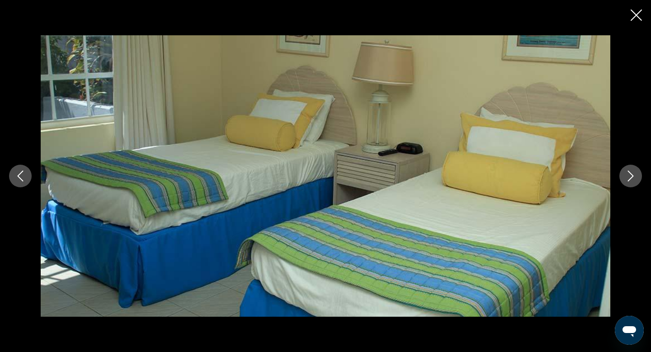
click at [626, 178] on icon "Next image" at bounding box center [630, 175] width 11 height 11
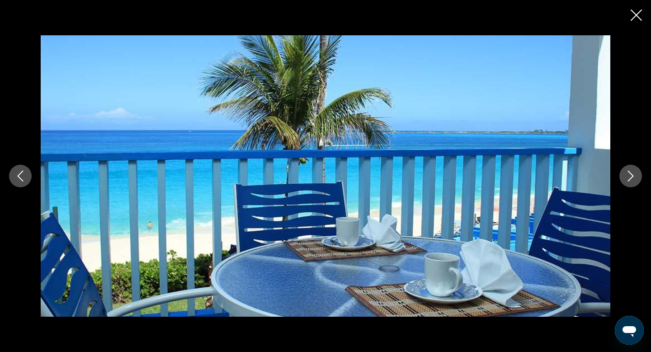
click at [630, 170] on icon "Next image" at bounding box center [630, 175] width 11 height 11
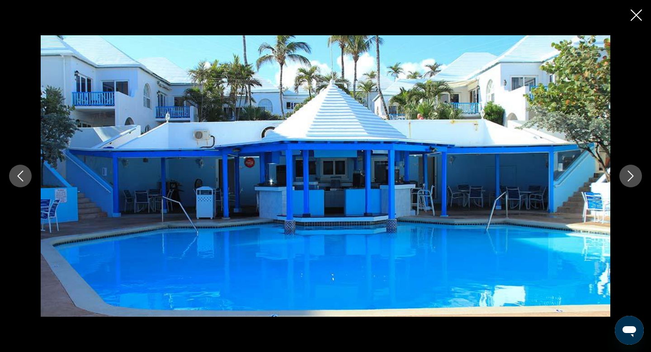
click at [630, 170] on icon "Next image" at bounding box center [630, 175] width 11 height 11
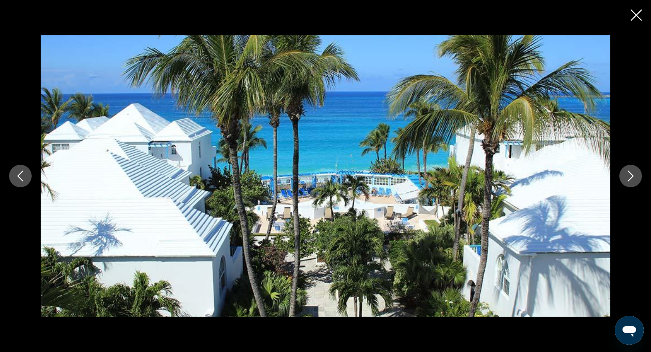
click at [630, 170] on icon "Next image" at bounding box center [630, 175] width 11 height 11
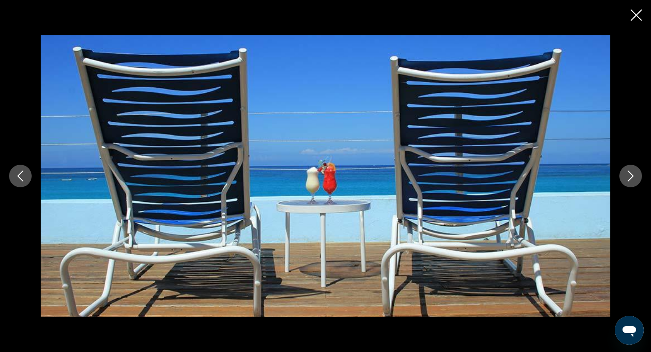
click at [634, 180] on icon "Next image" at bounding box center [630, 175] width 11 height 11
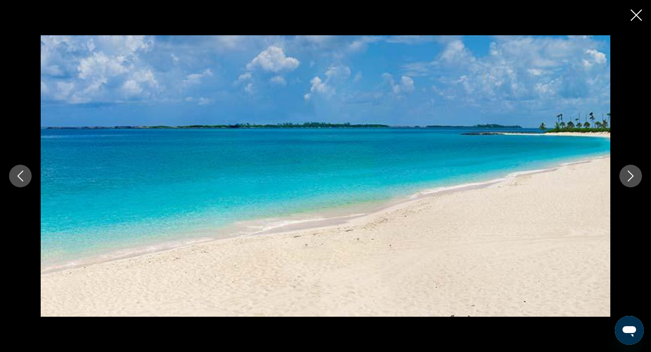
click at [634, 180] on icon "Next image" at bounding box center [630, 175] width 11 height 11
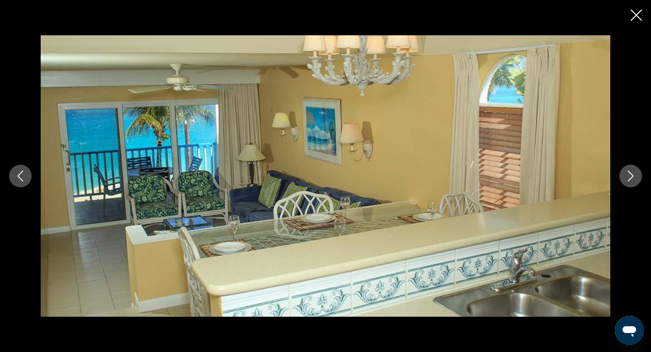
click at [631, 180] on icon "Next image" at bounding box center [630, 175] width 11 height 11
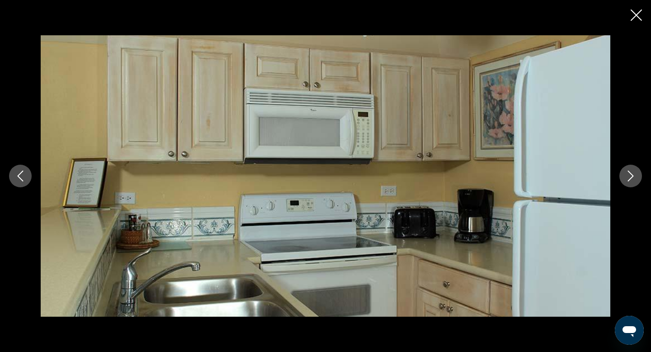
click at [631, 180] on icon "Next image" at bounding box center [630, 175] width 11 height 11
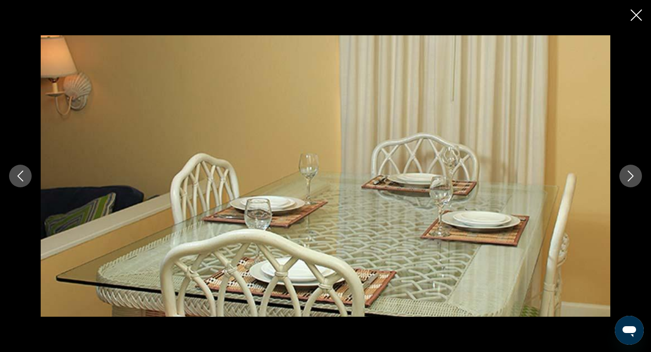
click at [631, 180] on icon "Next image" at bounding box center [630, 175] width 11 height 11
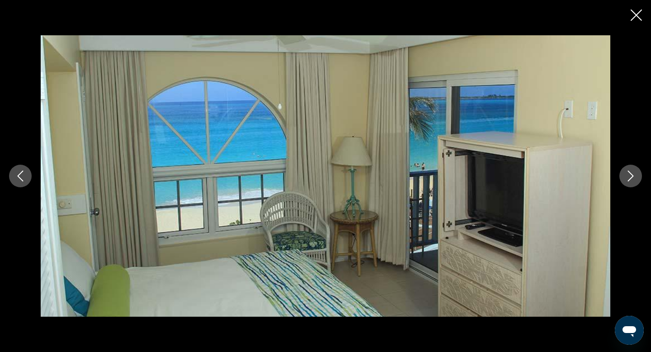
click at [631, 180] on icon "Next image" at bounding box center [630, 175] width 11 height 11
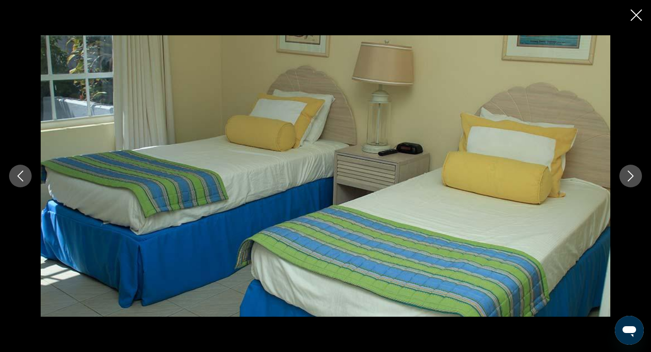
click at [631, 180] on icon "Next image" at bounding box center [630, 175] width 11 height 11
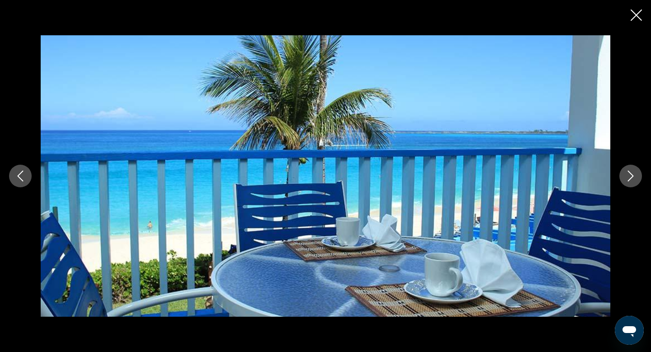
click at [637, 17] on icon "Close slideshow" at bounding box center [636, 14] width 11 height 11
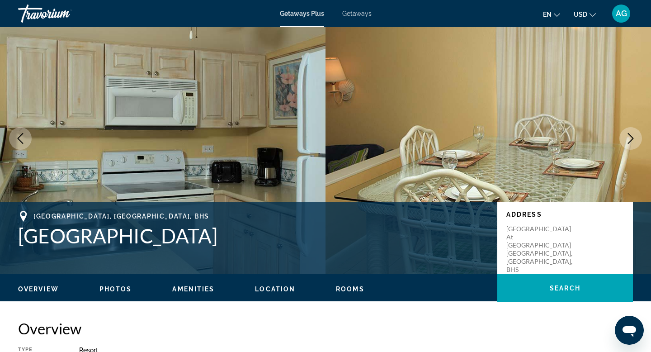
scroll to position [0, 0]
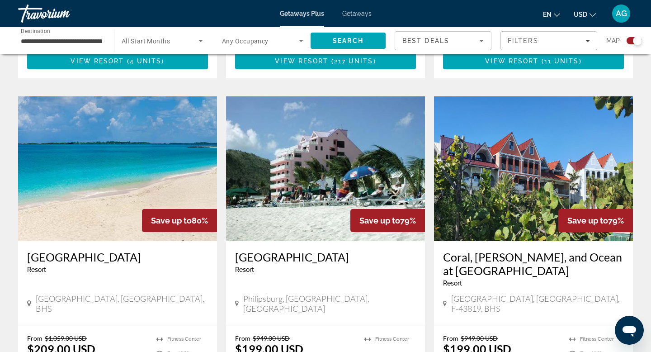
scroll to position [921, 0]
